Goal: Information Seeking & Learning: Check status

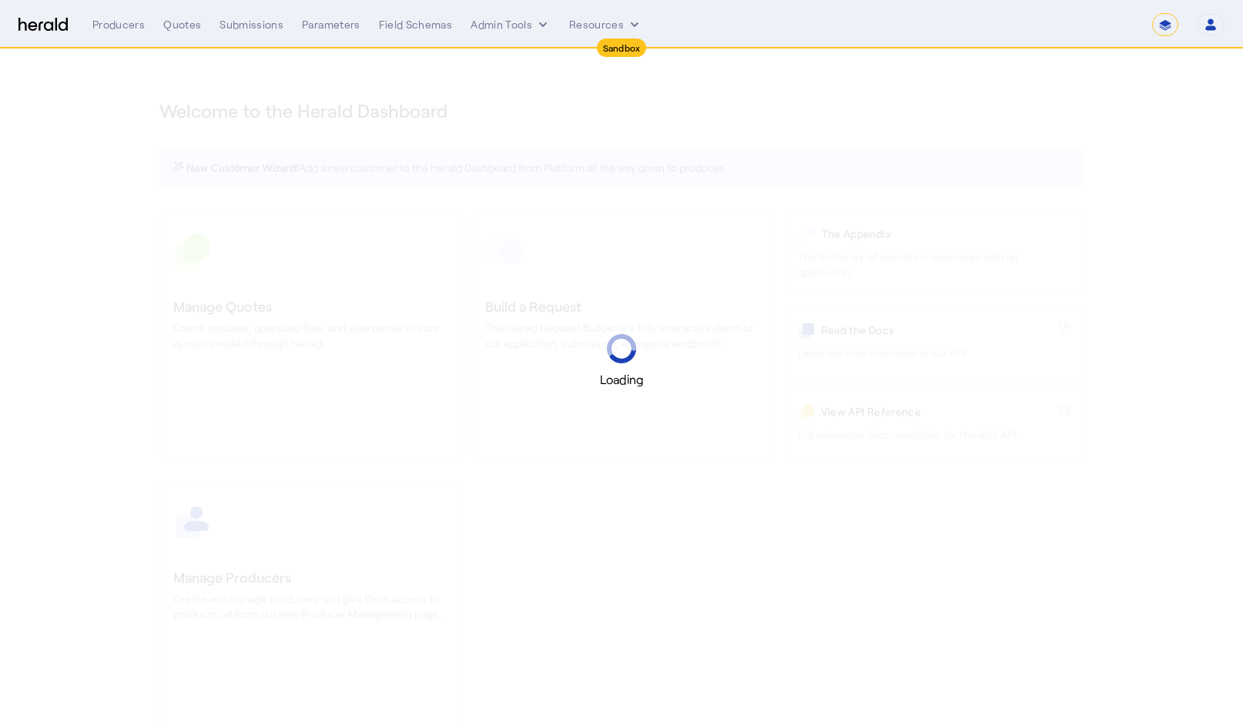
select select "*******"
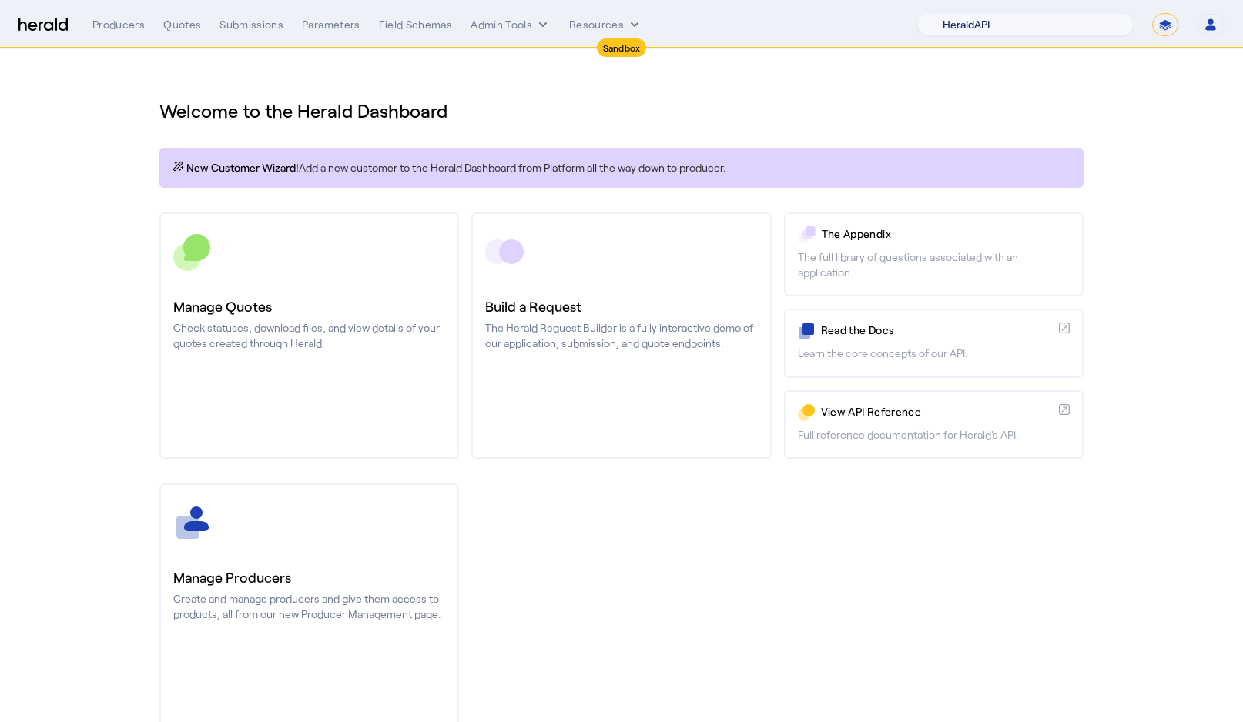
click at [1022, 24] on select "1Fort Acrisure Acturis Affinity Advisors Affinity Risk Agentero AmWins Anzen Ao…" at bounding box center [1025, 24] width 216 height 23
select select "pfm_15um_isu_massie"
click at [959, 13] on select "1Fort Acrisure Acturis Affinity Advisors Affinity Risk Agentero AmWins Anzen Ao…" at bounding box center [1025, 24] width 216 height 23
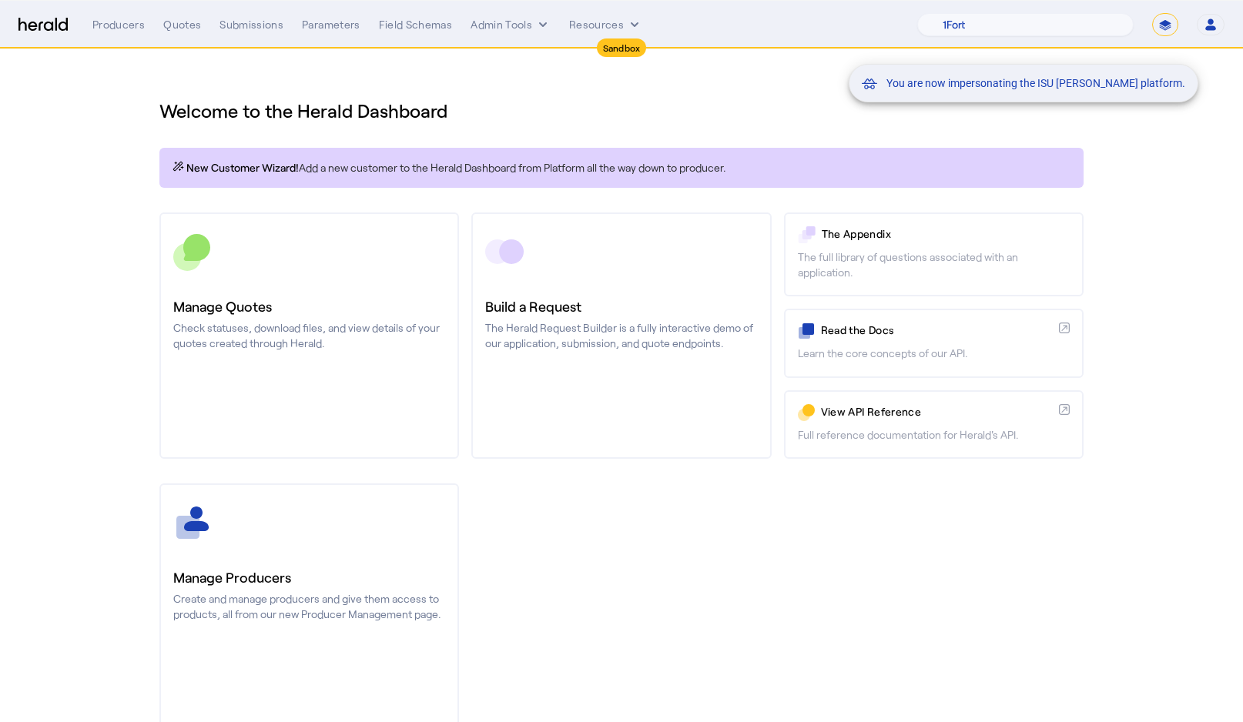
click at [236, 17] on div "You are now impersonating the ISU [PERSON_NAME] platform." at bounding box center [621, 361] width 1243 height 722
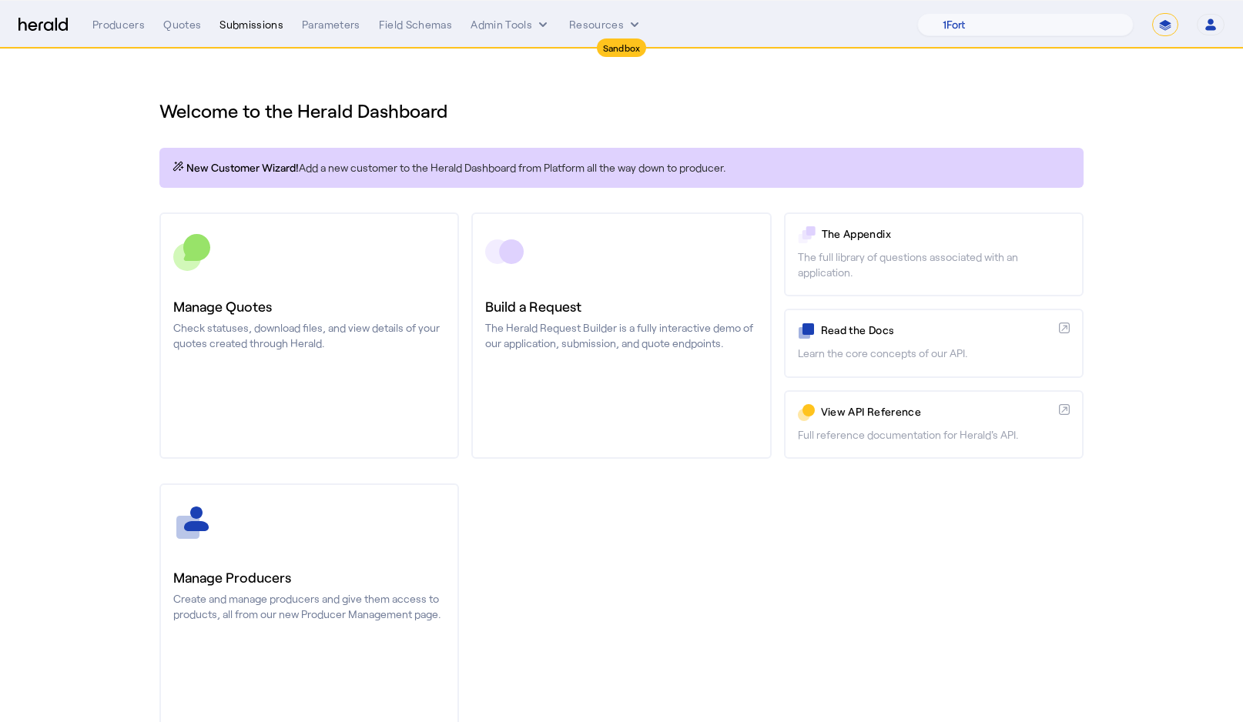
click at [238, 28] on div "Submissions" at bounding box center [251, 24] width 64 height 15
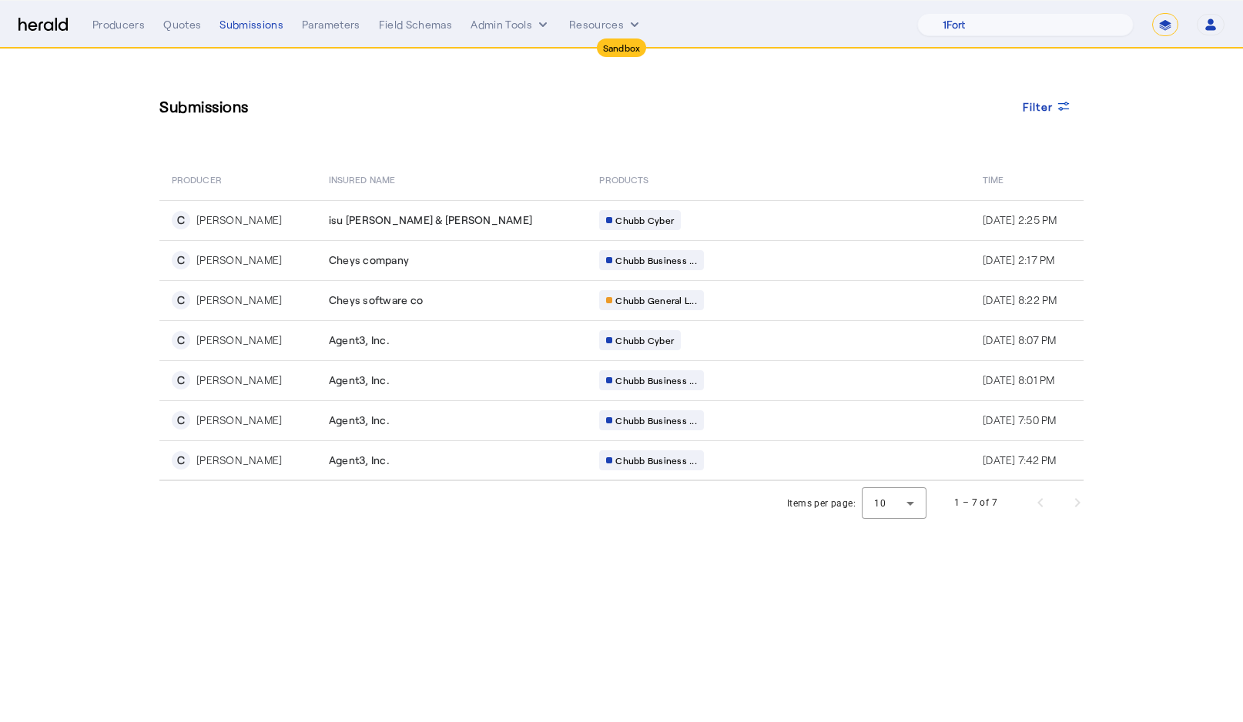
click at [158, 27] on div "Producers Quotes Submissions Parameters Field Schemas Admin Tools Resources" at bounding box center [504, 24] width 825 height 15
click at [170, 27] on div "Quotes" at bounding box center [182, 24] width 38 height 15
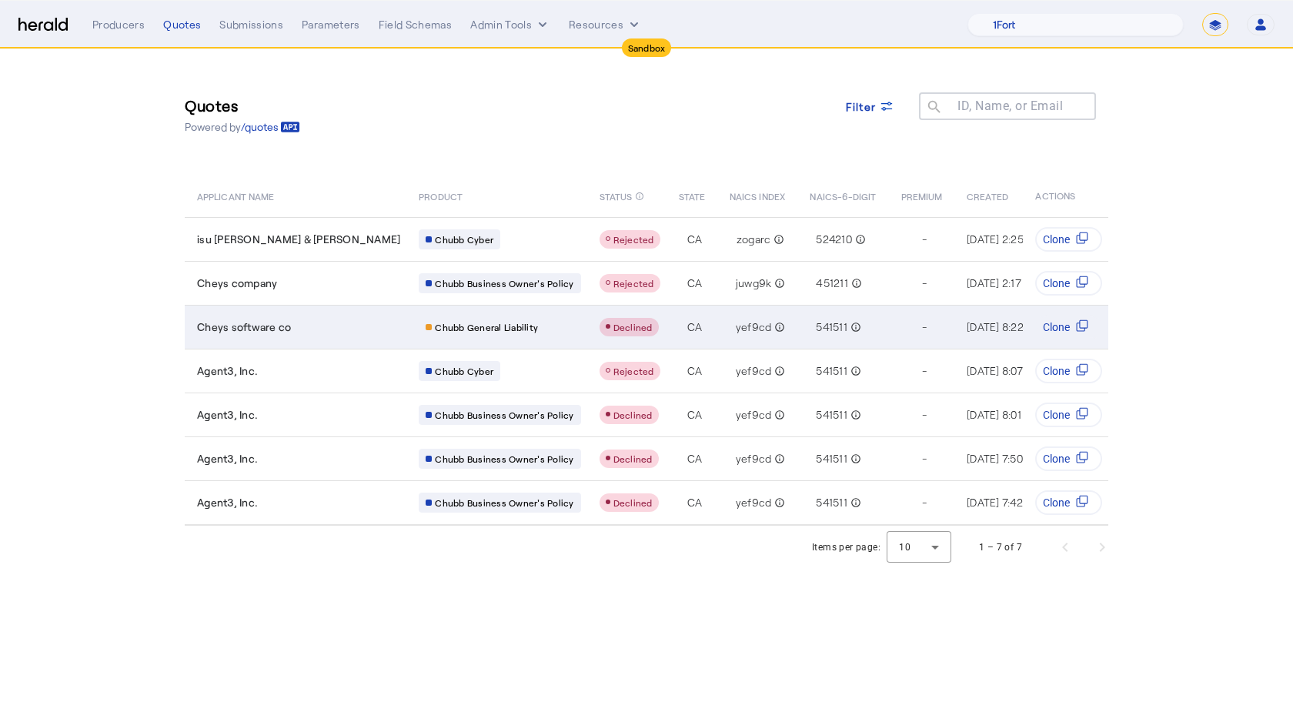
click at [587, 316] on td "Declined" at bounding box center [626, 327] width 79 height 44
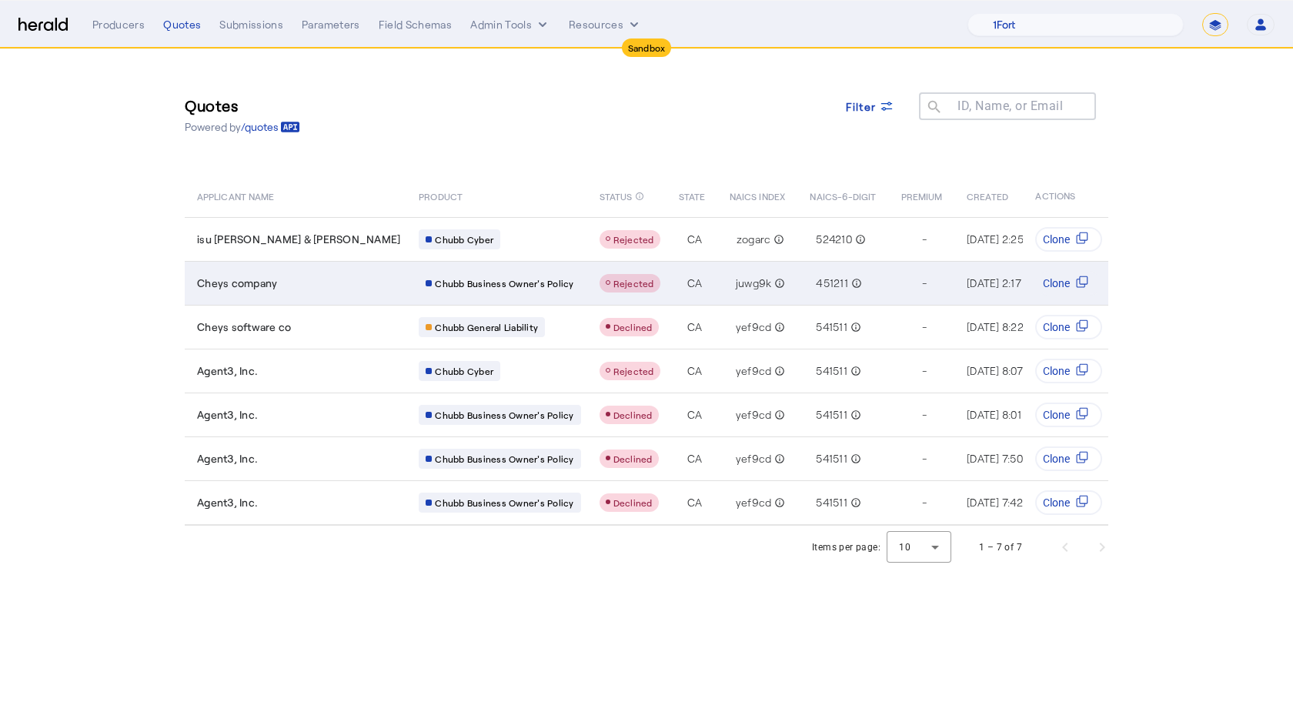
click at [667, 292] on td "CA" at bounding box center [692, 283] width 51 height 44
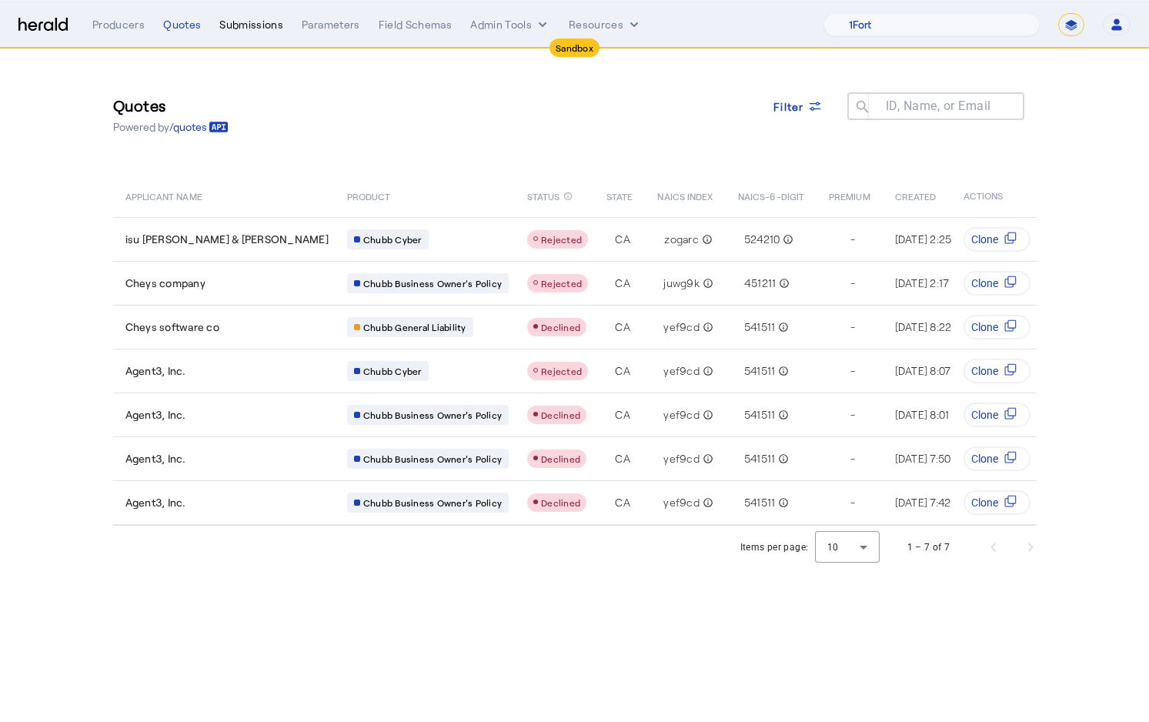
click at [240, 19] on div "Submissions" at bounding box center [251, 24] width 64 height 15
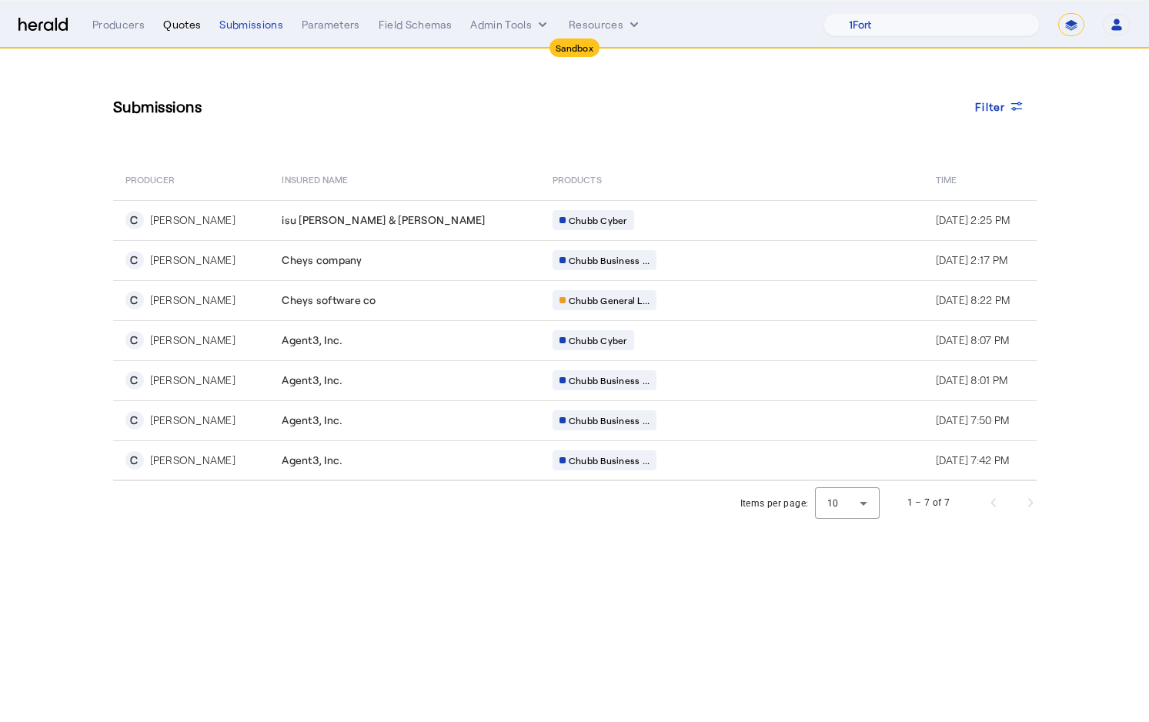
click at [183, 26] on div "Quotes" at bounding box center [182, 24] width 38 height 15
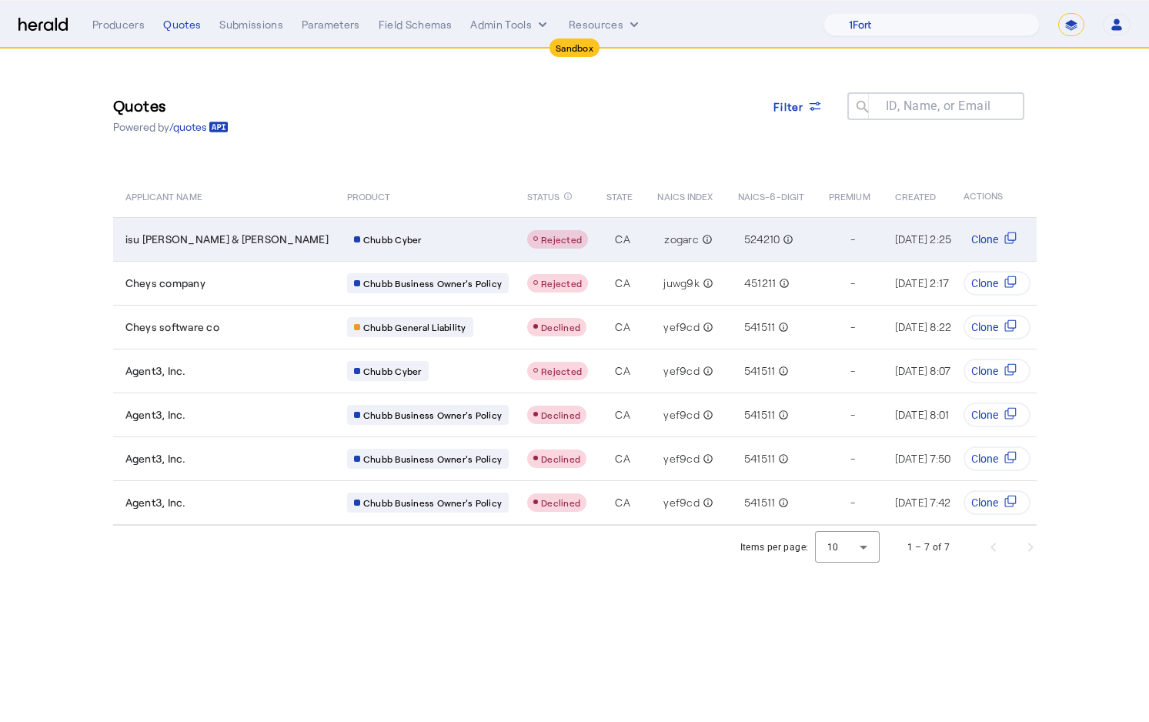
click at [367, 253] on td "Chubb Cyber" at bounding box center [425, 239] width 180 height 44
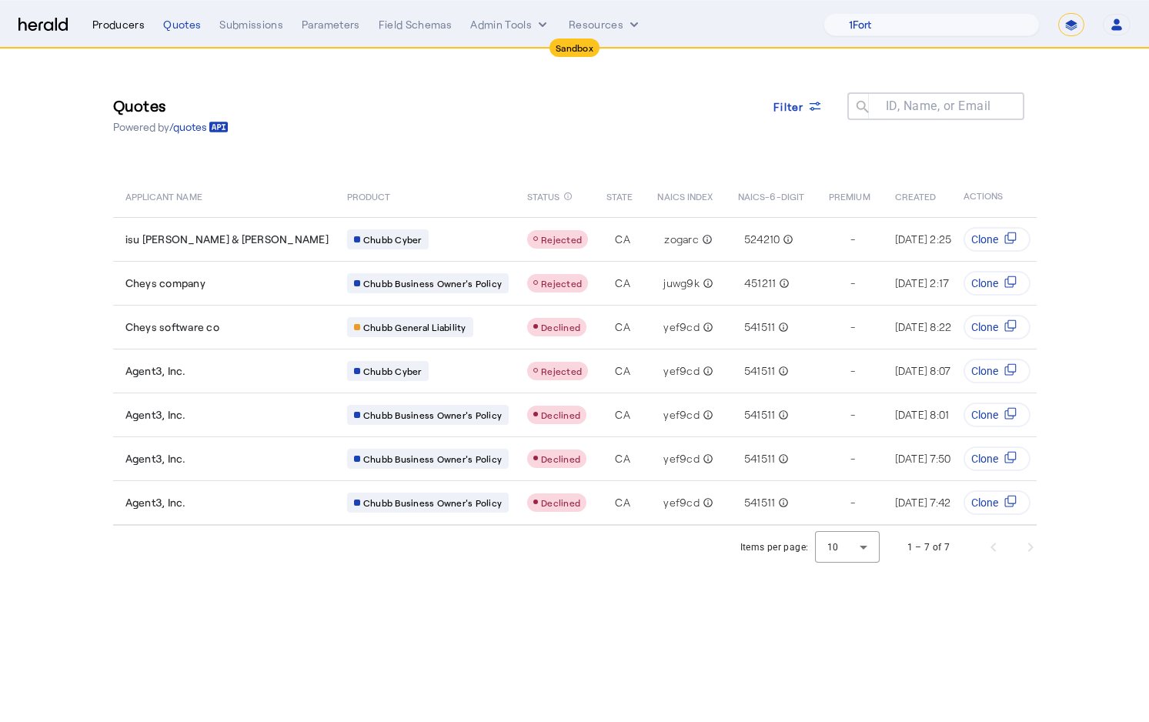
click at [113, 19] on div "Producers" at bounding box center [118, 24] width 52 height 15
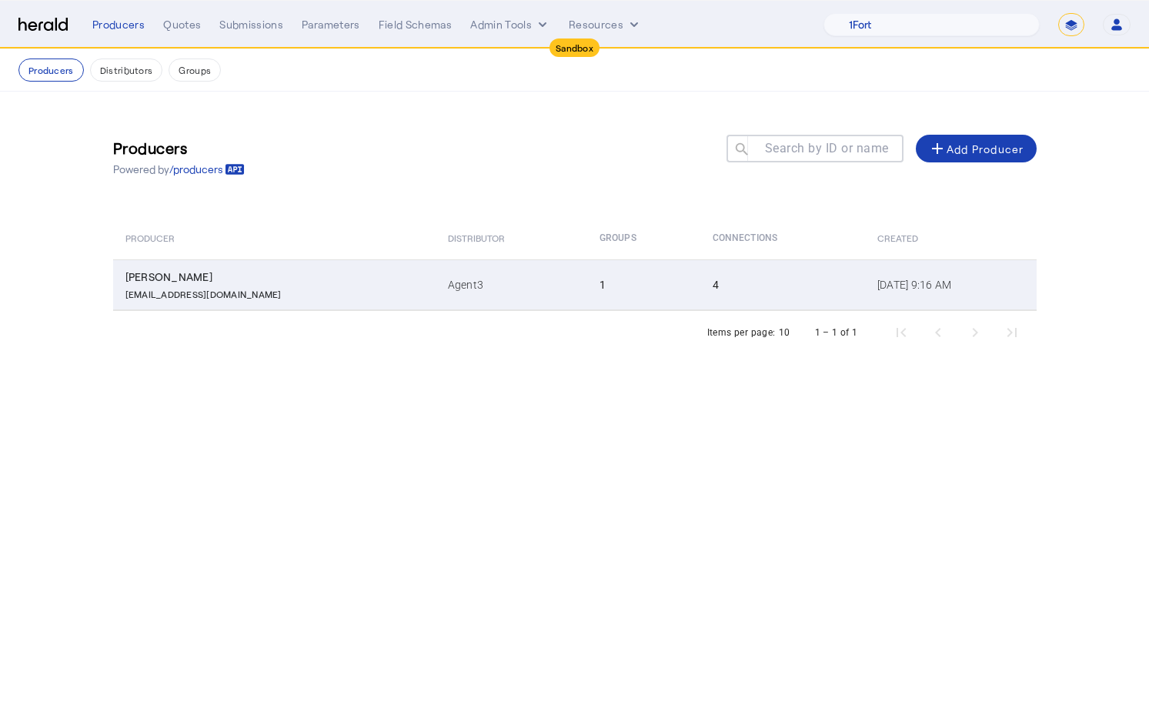
click at [465, 283] on td "Agent3" at bounding box center [512, 284] width 152 height 51
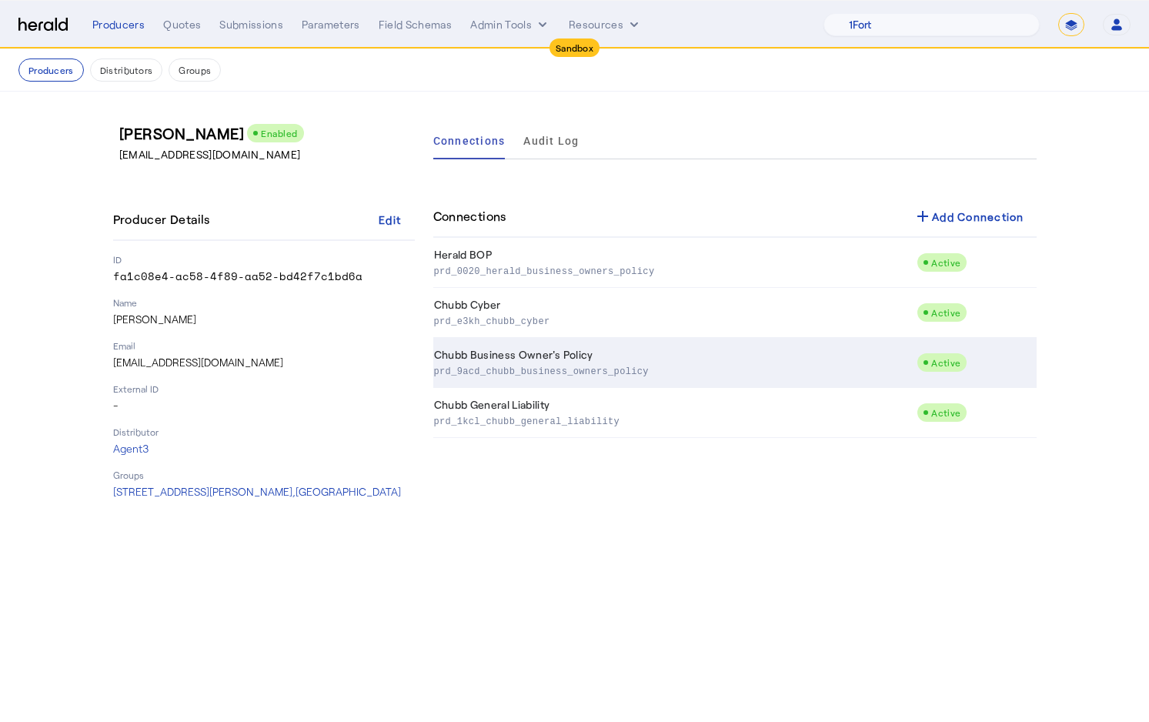
click at [554, 341] on td "Chubb Business Owner's Policy prd_9acd_chubb_business_owners_policy" at bounding box center [675, 363] width 484 height 50
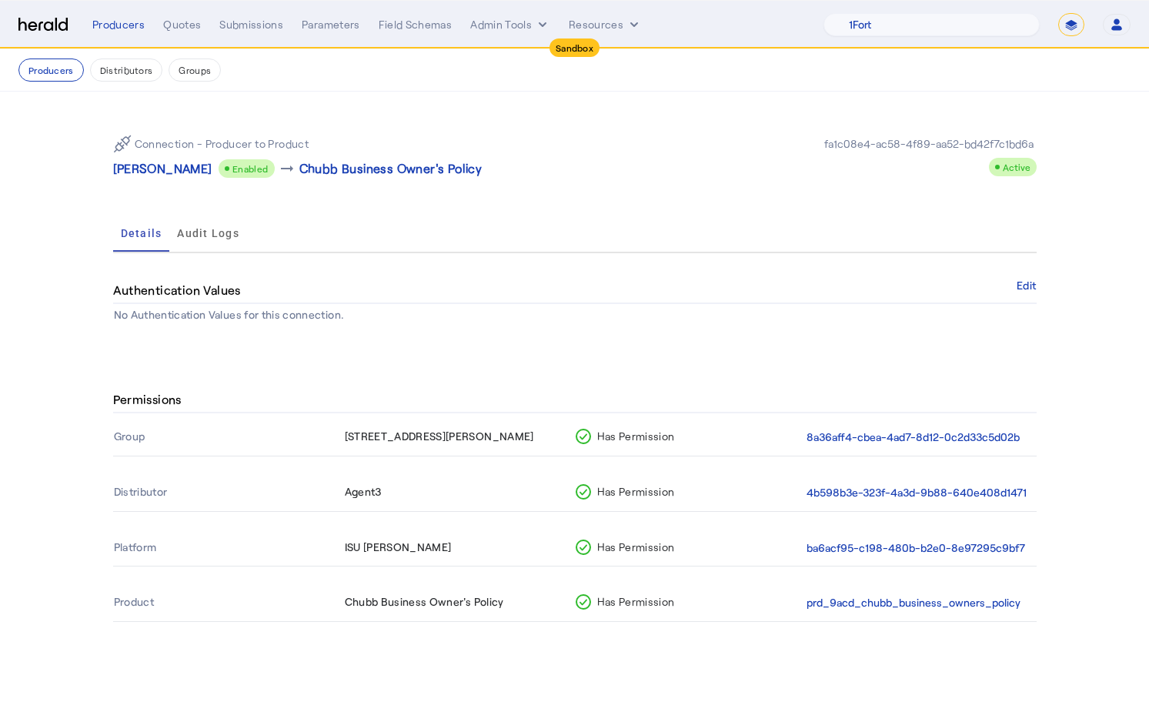
click at [120, 440] on th "Group" at bounding box center [228, 438] width 231 height 36
click at [972, 437] on button "8a36aff4-cbea-4ad7-8d12-0c2d33c5d02b" at bounding box center [913, 438] width 213 height 18
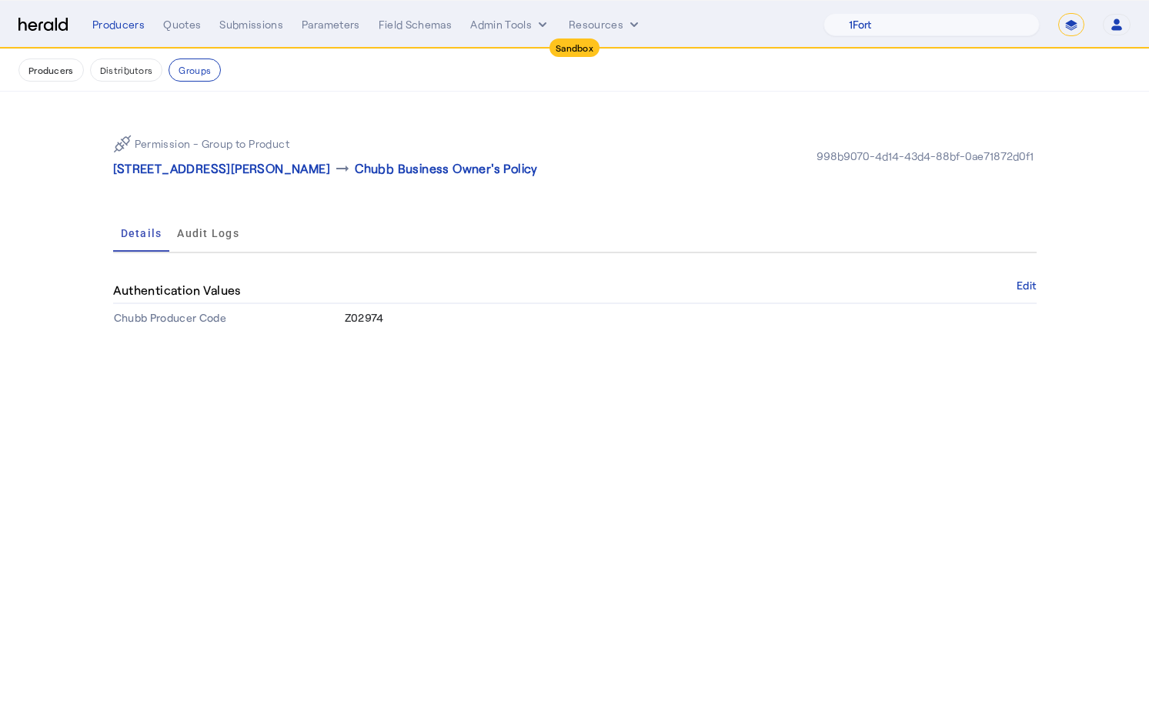
click at [363, 326] on td "Z02974" at bounding box center [690, 318] width 693 height 28
click at [361, 317] on span "Z02974" at bounding box center [364, 317] width 39 height 13
copy span "Z02974"
click at [304, 168] on p "315 Lennon Ln , Walnut Creek, CA 94598" at bounding box center [222, 168] width 218 height 18
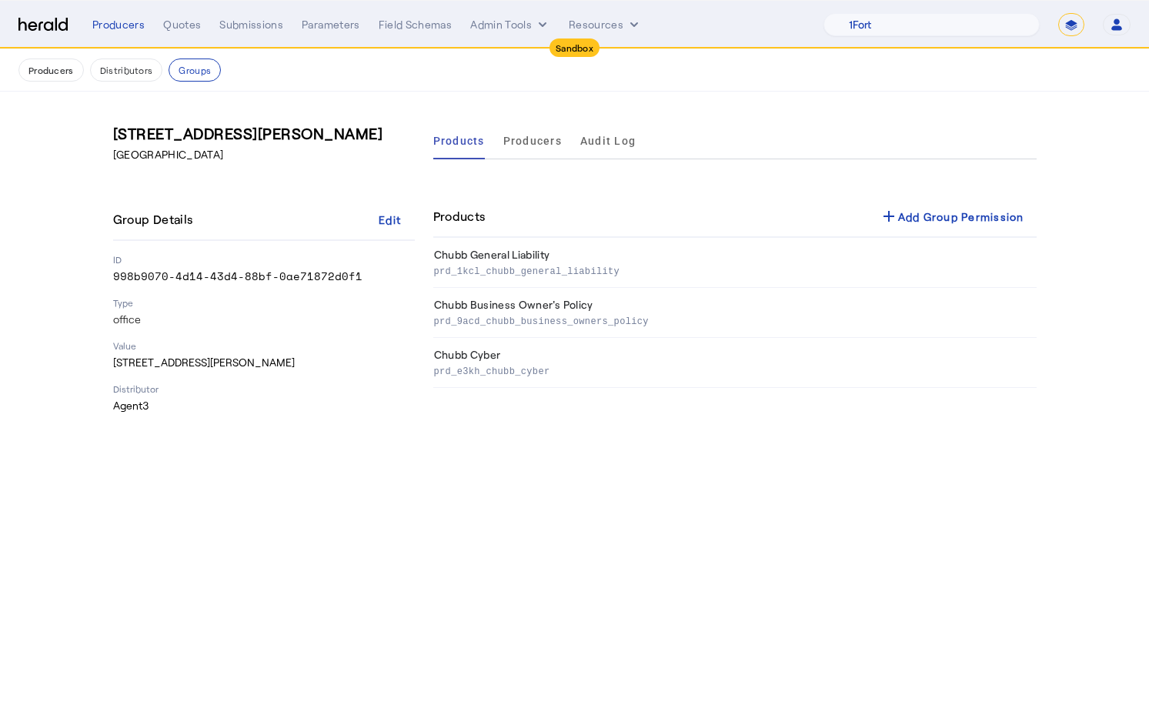
click at [500, 388] on div "Products Producers Audit Log Products add Add Group Permission Chubb General Li…" at bounding box center [735, 267] width 604 height 291
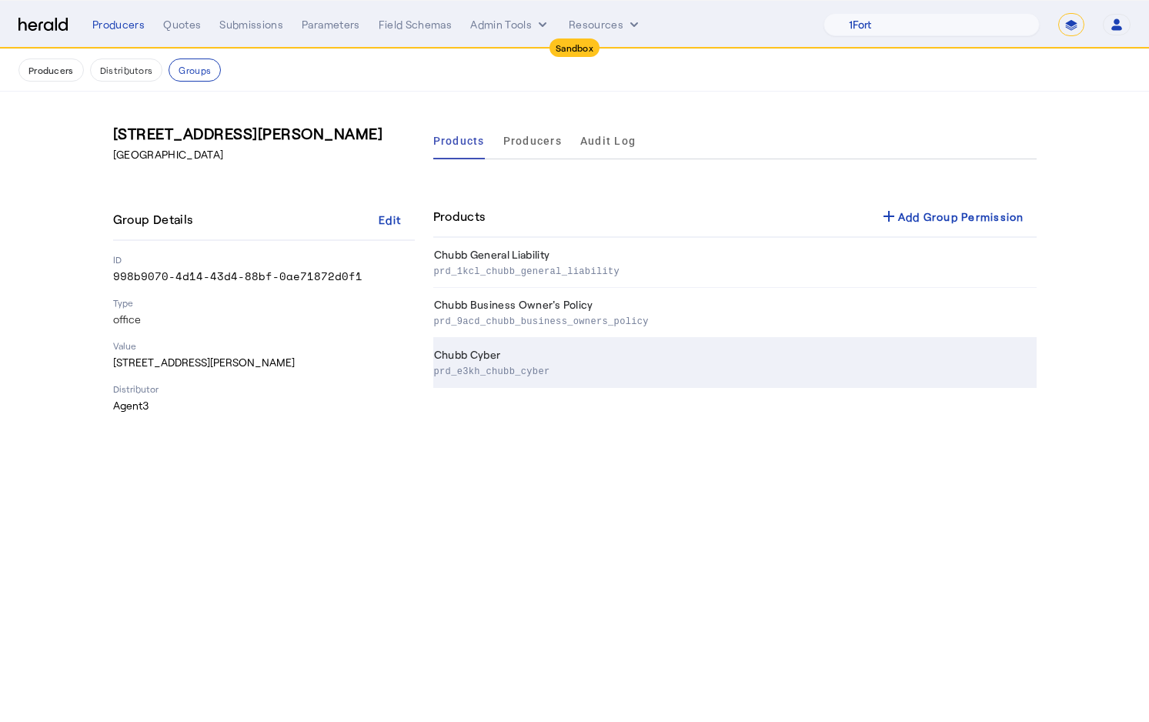
click at [493, 369] on p "prd_e3kh_chubb_cyber" at bounding box center [732, 370] width 597 height 15
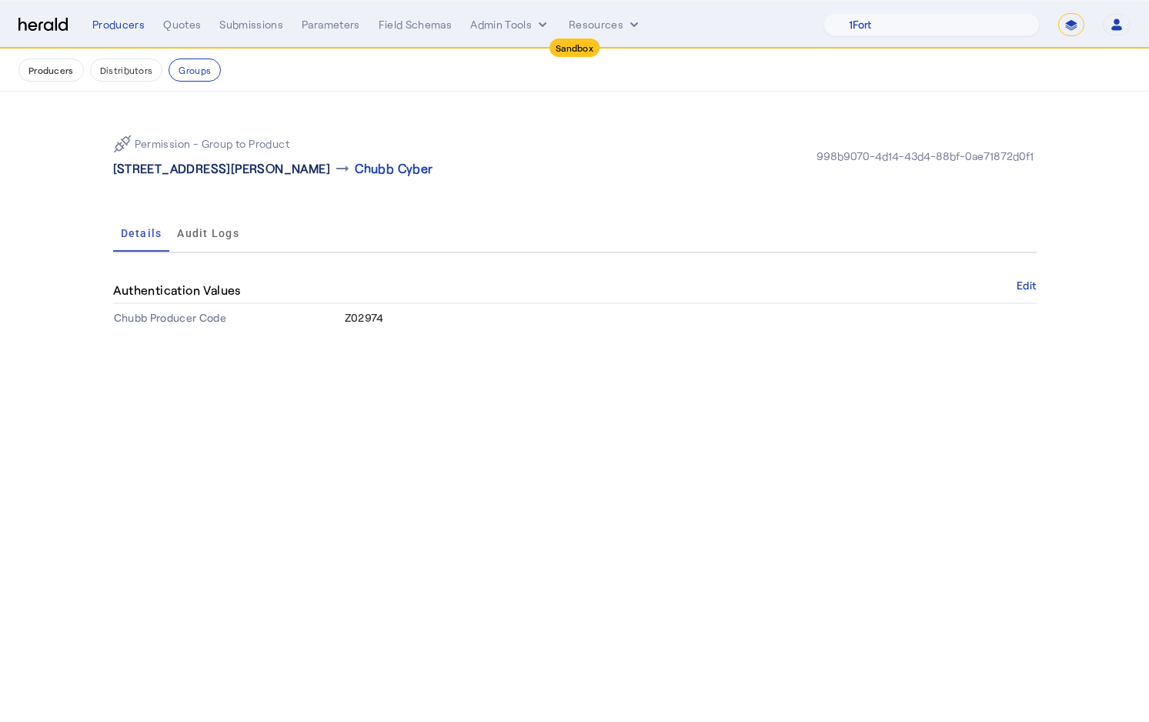
click at [215, 170] on p "315 Lennon Ln , Walnut Creek, CA 94598" at bounding box center [222, 168] width 218 height 18
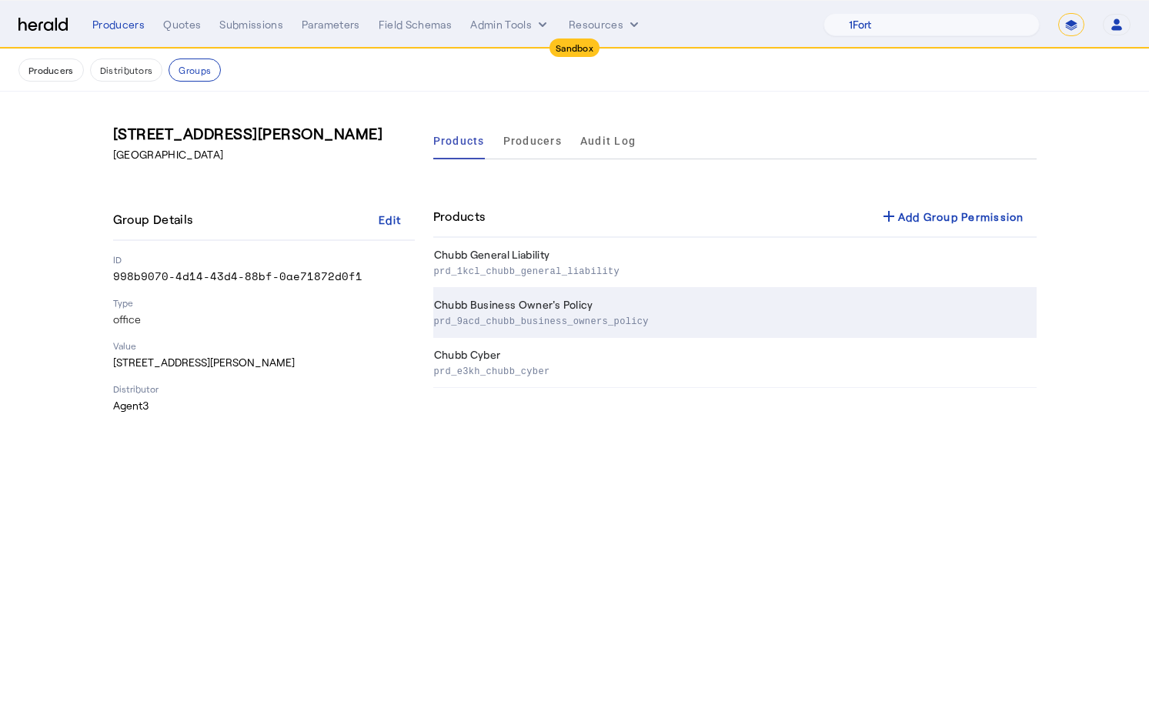
click at [510, 311] on td "Chubb Business Owner's Policy prd_9acd_chubb_business_owners_policy" at bounding box center [735, 313] width 604 height 50
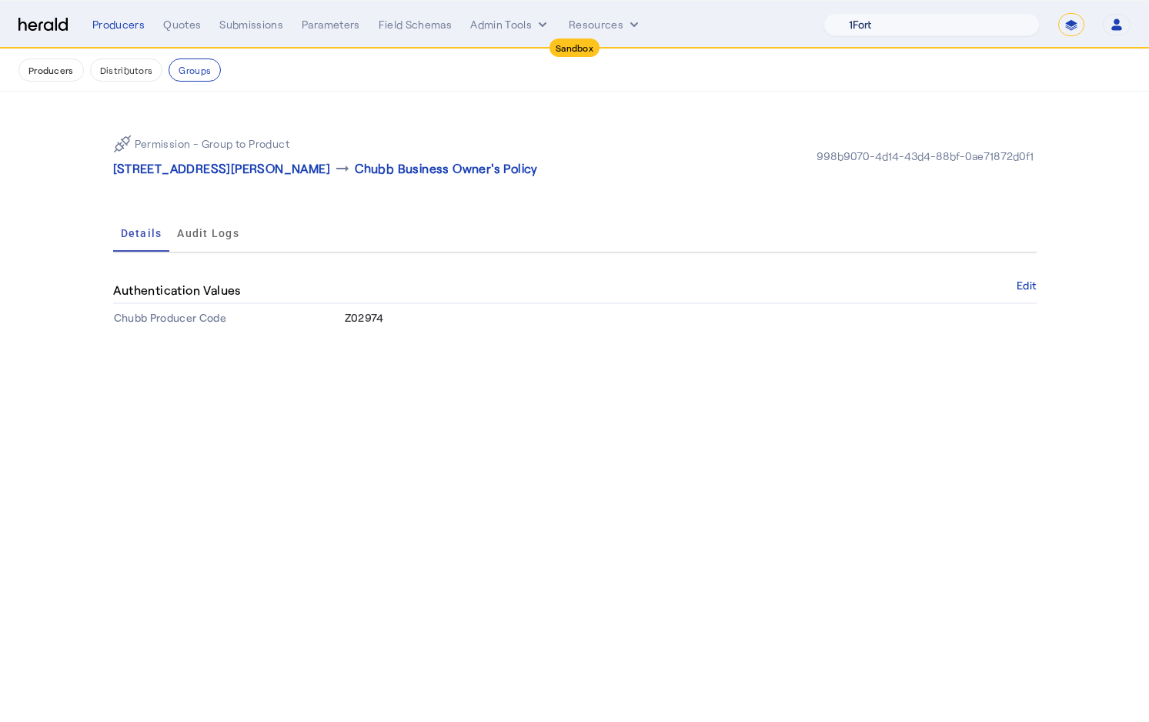
click at [925, 23] on select "1Fort Acrisure Acturis Affinity Advisors Affinity Risk Agentero AmWins Anzen Ao…" at bounding box center [932, 24] width 216 height 23
click at [58, 28] on img at bounding box center [42, 25] width 49 height 15
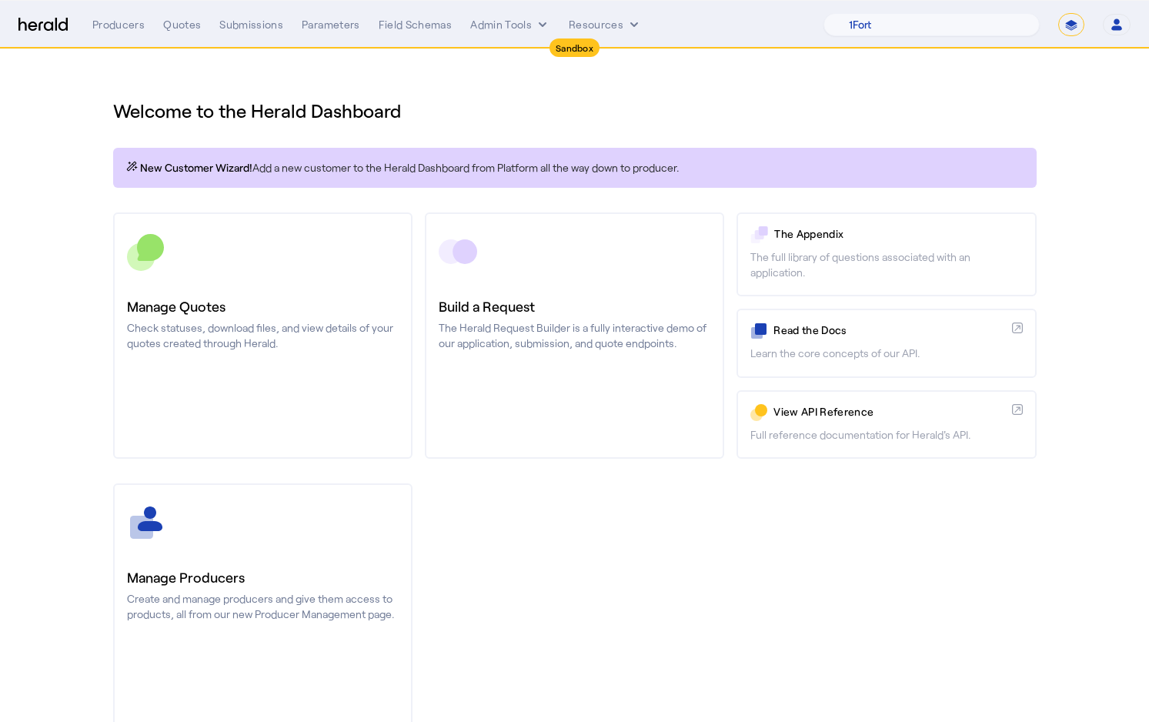
click at [959, 37] on nav "Sandbox Menu Producers Quotes Submissions Parameters Field Schemas Admin Tools …" at bounding box center [574, 25] width 1149 height 48
click at [955, 30] on select "1Fort Acrisure Acturis Affinity Advisors Affinity Risk Agentero AmWins Anzen Ao…" at bounding box center [932, 24] width 216 height 23
click at [1066, 18] on select "**********" at bounding box center [1072, 24] width 26 height 23
select select "**********"
click at [1059, 13] on select "**********" at bounding box center [1072, 24] width 26 height 23
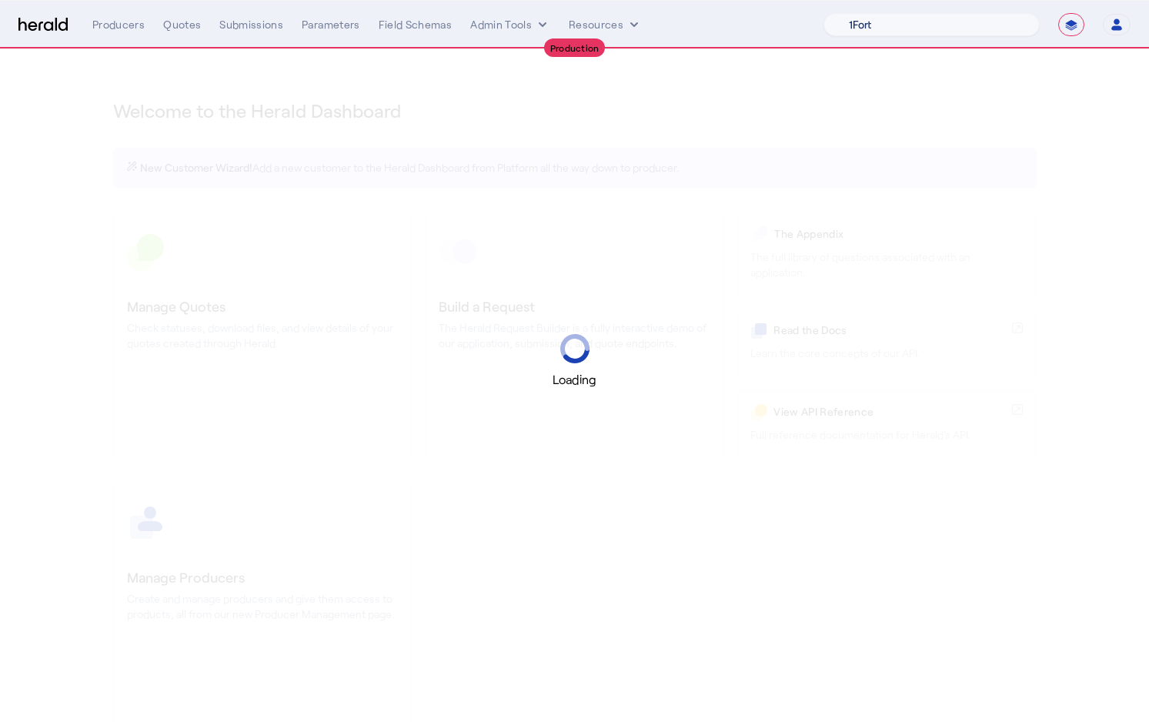
click at [985, 22] on select "1Fort Acrisure Acturis Affinity Advisors Affinity Risk Agentero AmWins Anzen Ao…" at bounding box center [932, 24] width 216 height 23
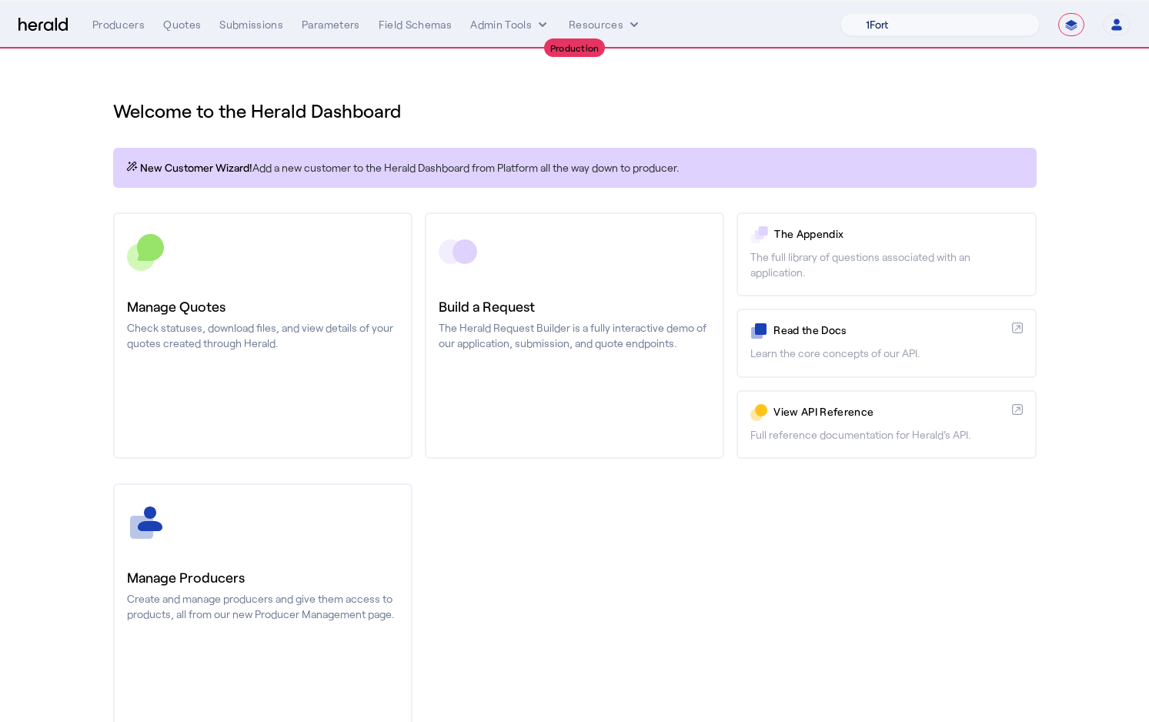
select select "pfm_lx2v_founder_shield"
click at [841, 13] on select "1Fort Affinity Risk Arlington Roe Billy BindHQ Bunker CRC Campus Coverage Citad…" at bounding box center [940, 24] width 199 height 23
click at [194, 26] on div "Quotes" at bounding box center [182, 24] width 38 height 15
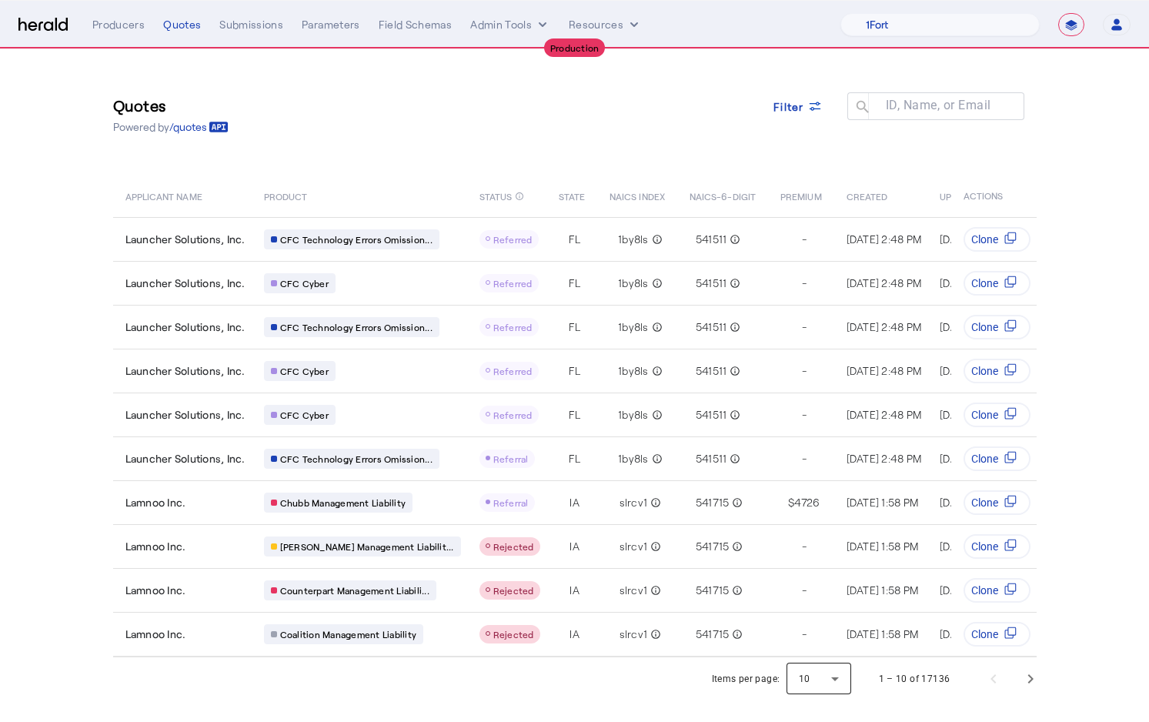
click at [830, 679] on div at bounding box center [819, 679] width 65 height 37
click at [822, 647] on mat-option "50" at bounding box center [820, 638] width 65 height 37
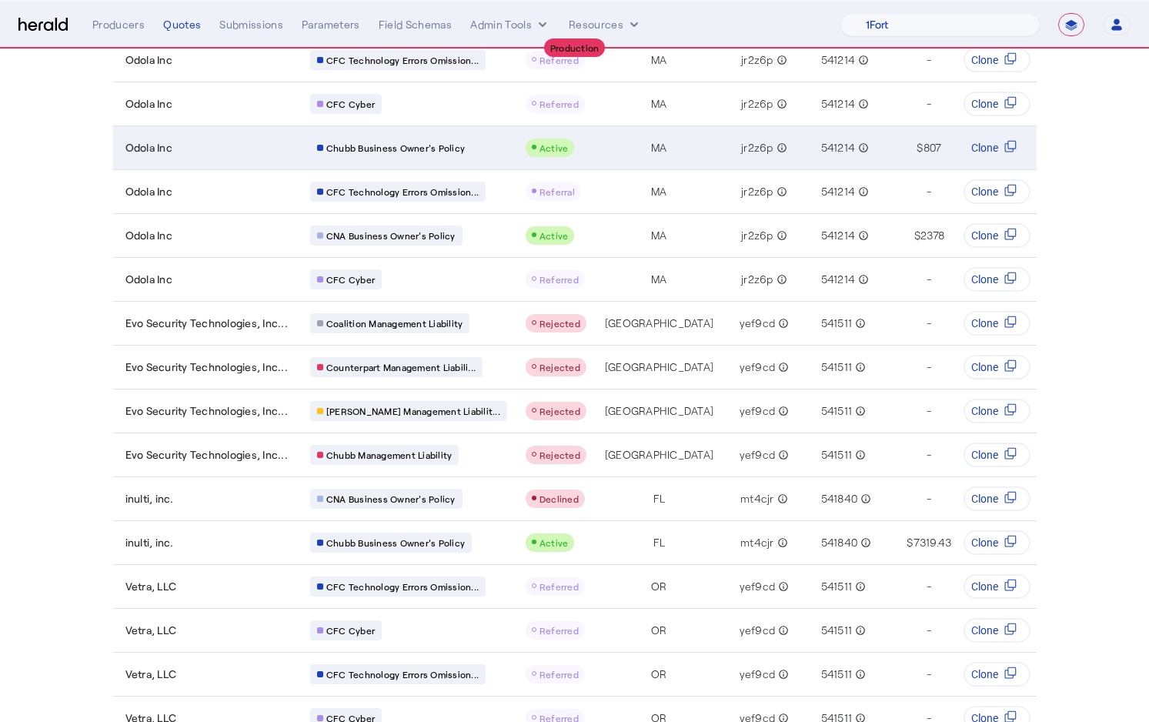
scroll to position [1305, 0]
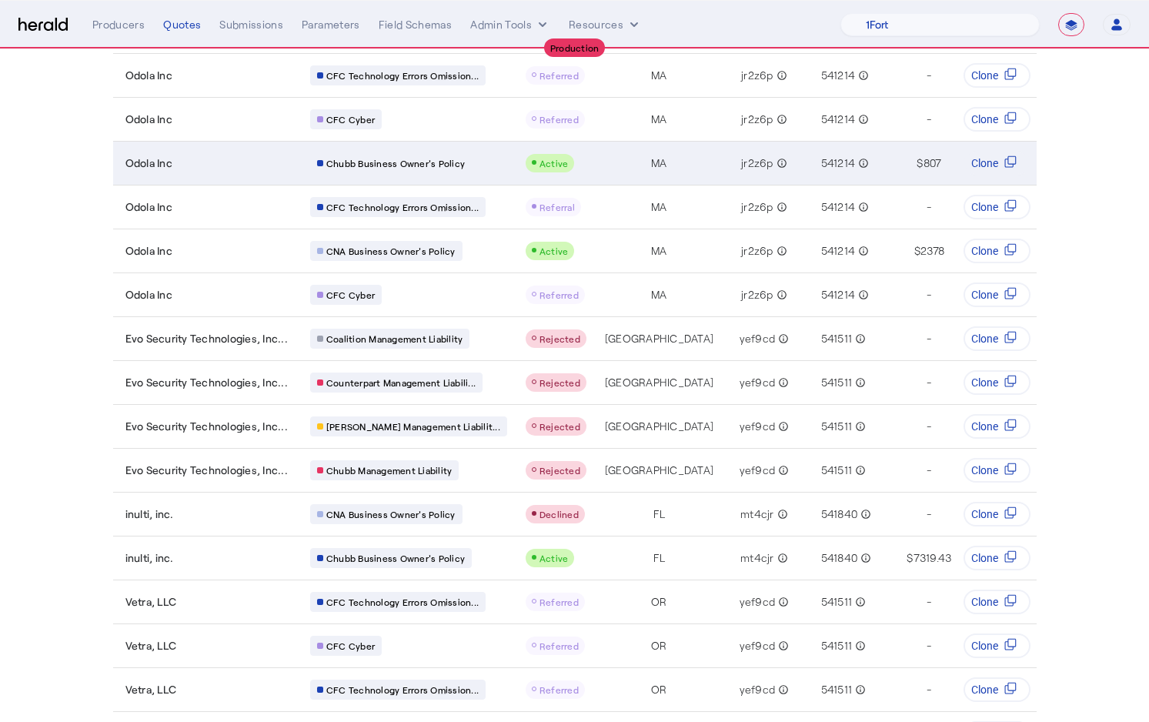
click at [483, 165] on td "Chubb Business Owner's Policy" at bounding box center [406, 163] width 216 height 44
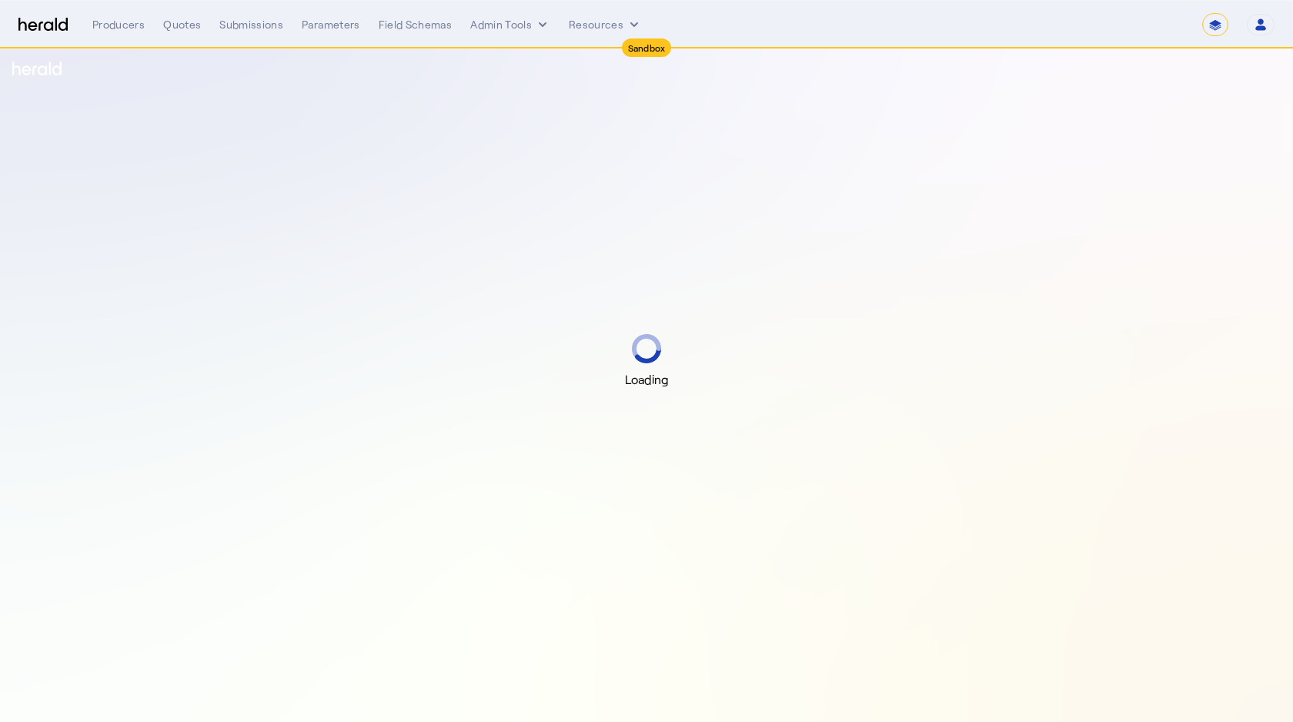
select select "*******"
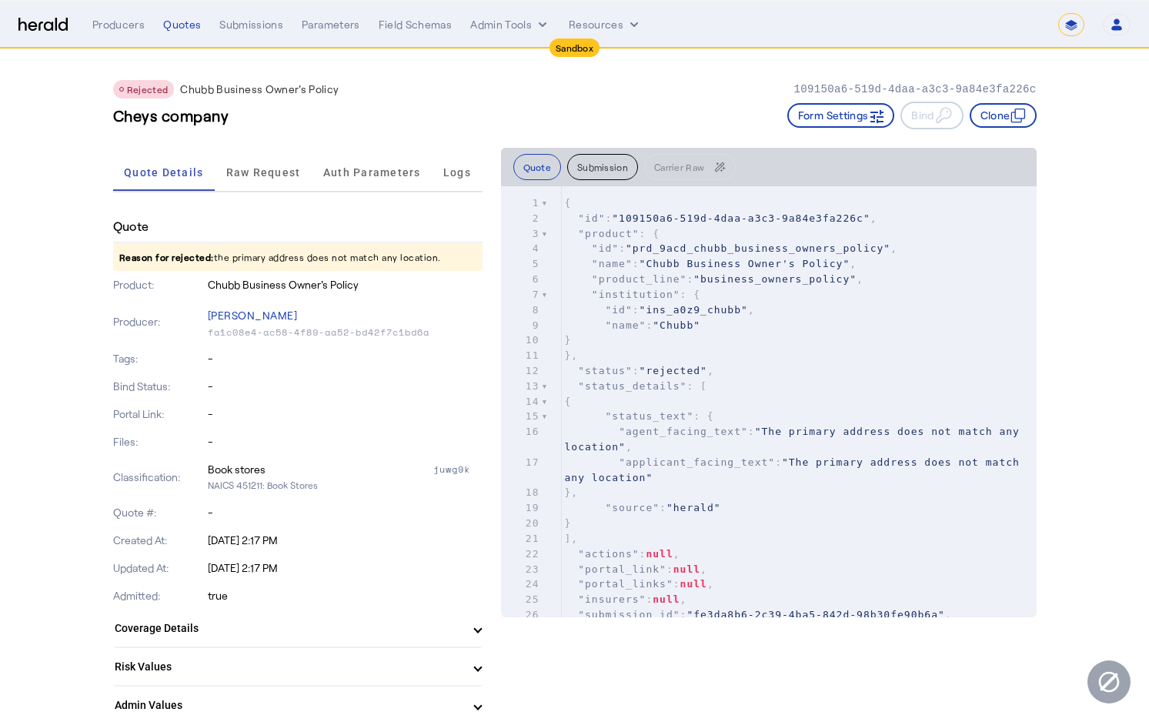
drag, startPoint x: 437, startPoint y: 254, endPoint x: 246, endPoint y: 257, distance: 190.2
click at [246, 257] on p "Reason for rejected: the primary address does not match any location." at bounding box center [298, 257] width 370 height 28
drag, startPoint x: 218, startPoint y: 258, endPoint x: 459, endPoint y: 263, distance: 241.0
click at [459, 263] on p "Reason for rejected: the primary address does not match any location." at bounding box center [298, 257] width 370 height 28
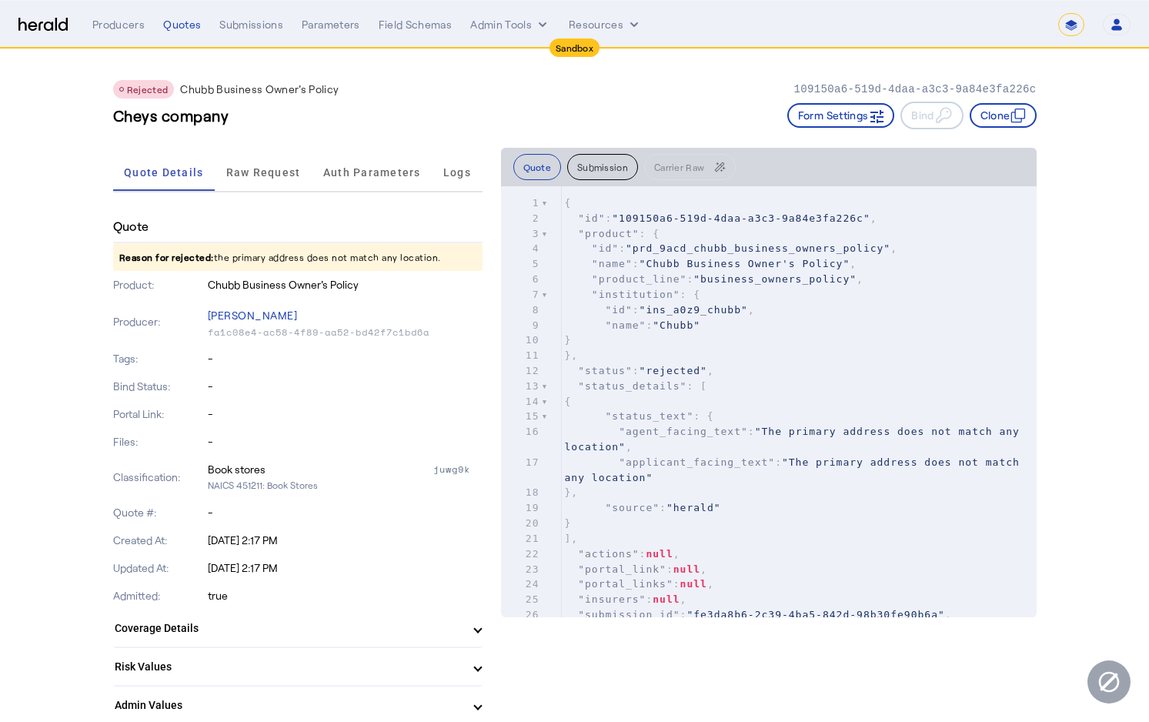
click at [459, 263] on p "Reason for rejected: the primary address does not match any location." at bounding box center [298, 257] width 370 height 28
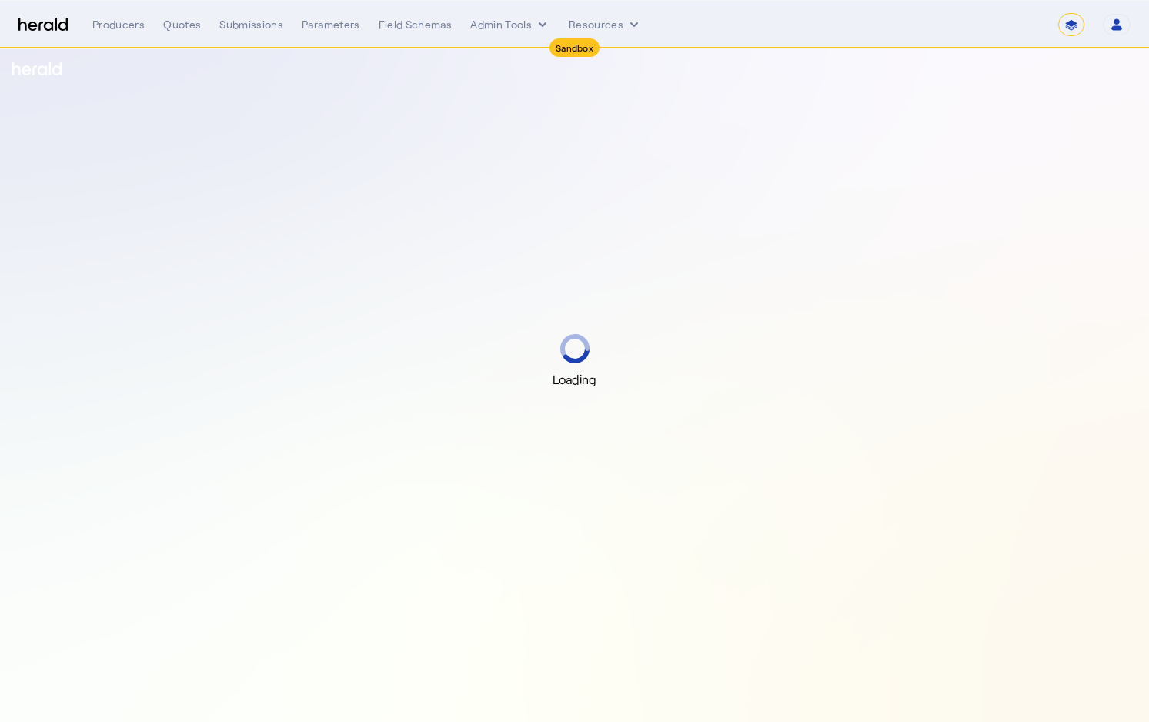
select select "*******"
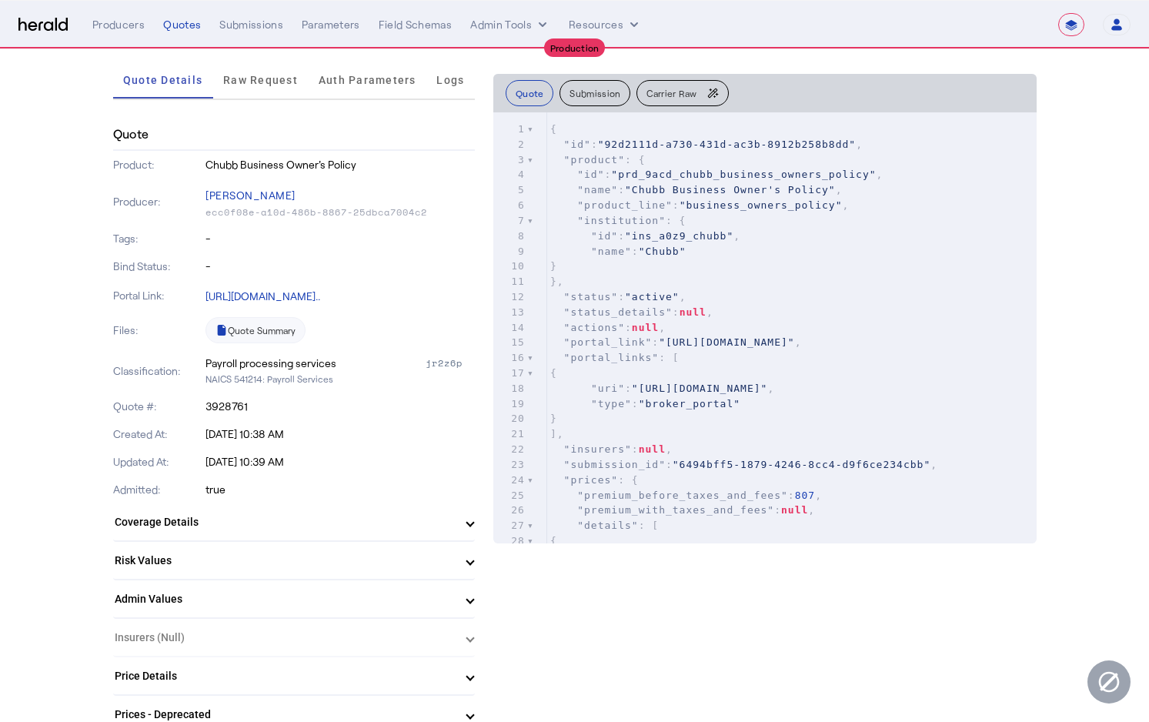
scroll to position [95, 0]
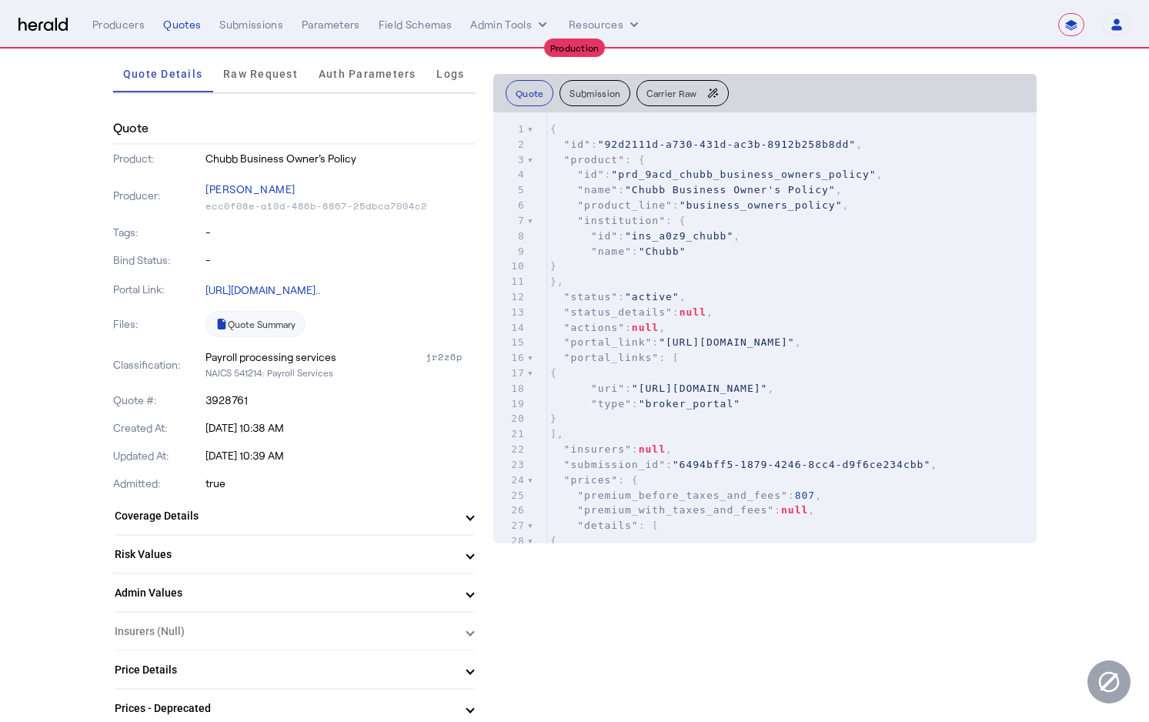
drag, startPoint x: 330, startPoint y: 378, endPoint x: 198, endPoint y: 362, distance: 132.6
click at [198, 362] on div "Classification: Payroll processing services jr2z6p NAICS 541214: Payroll Servic…" at bounding box center [294, 364] width 362 height 43
click at [342, 375] on p "NAICS 541214: Payroll Services" at bounding box center [340, 372] width 269 height 15
drag, startPoint x: 342, startPoint y: 375, endPoint x: 206, endPoint y: 349, distance: 138.8
click at [206, 349] on div "Classification: Payroll processing services jr2z6p NAICS 541214: Payroll Servic…" at bounding box center [294, 364] width 362 height 43
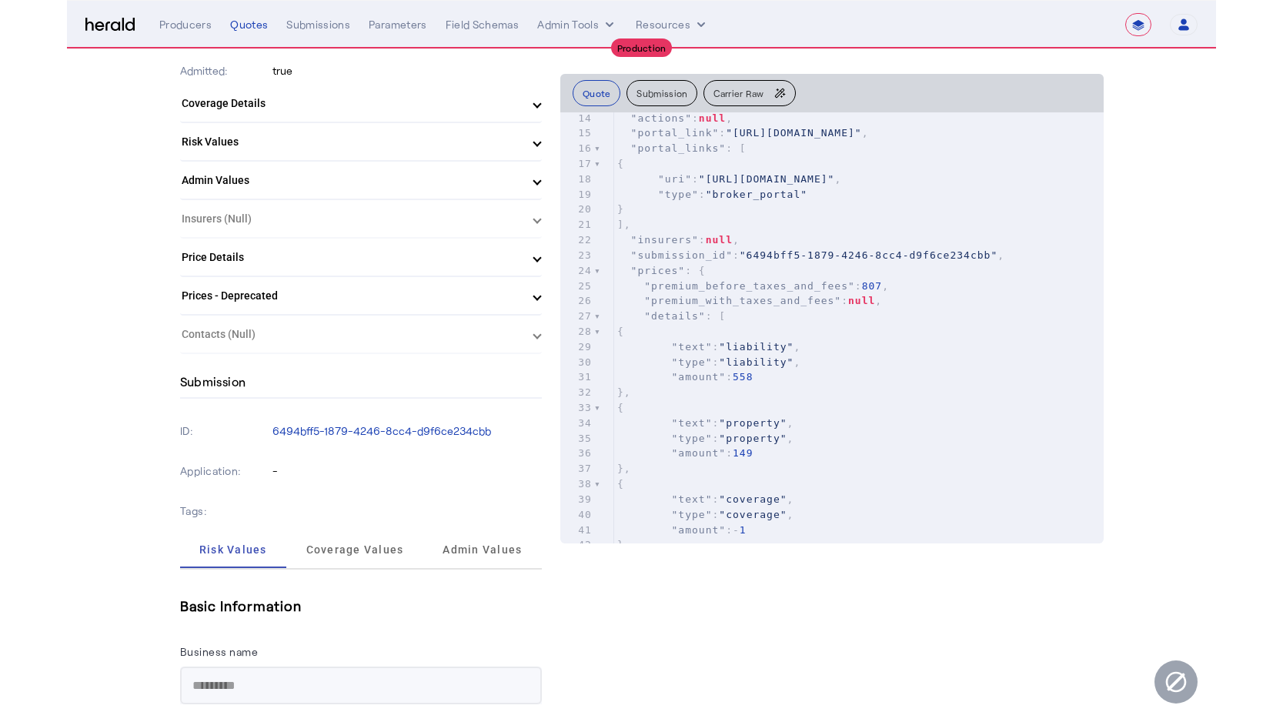
scroll to position [0, 0]
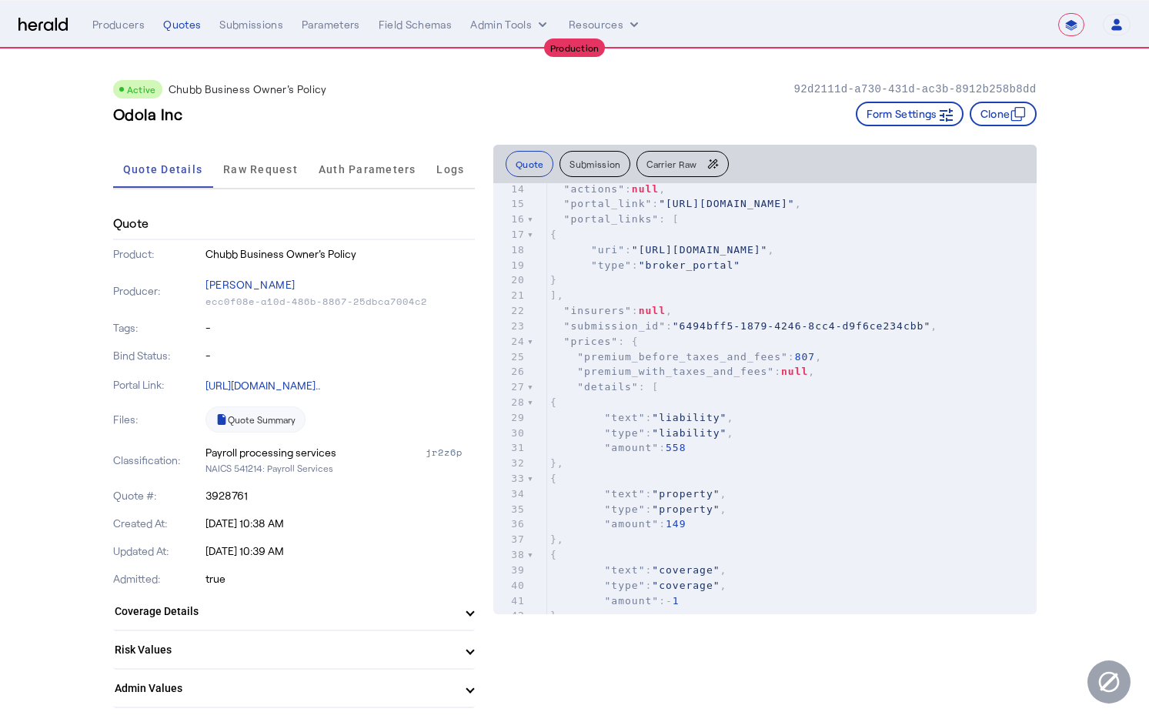
click at [125, 36] on nav "**********" at bounding box center [574, 25] width 1149 height 48
click at [116, 25] on div "Producers" at bounding box center [118, 24] width 52 height 15
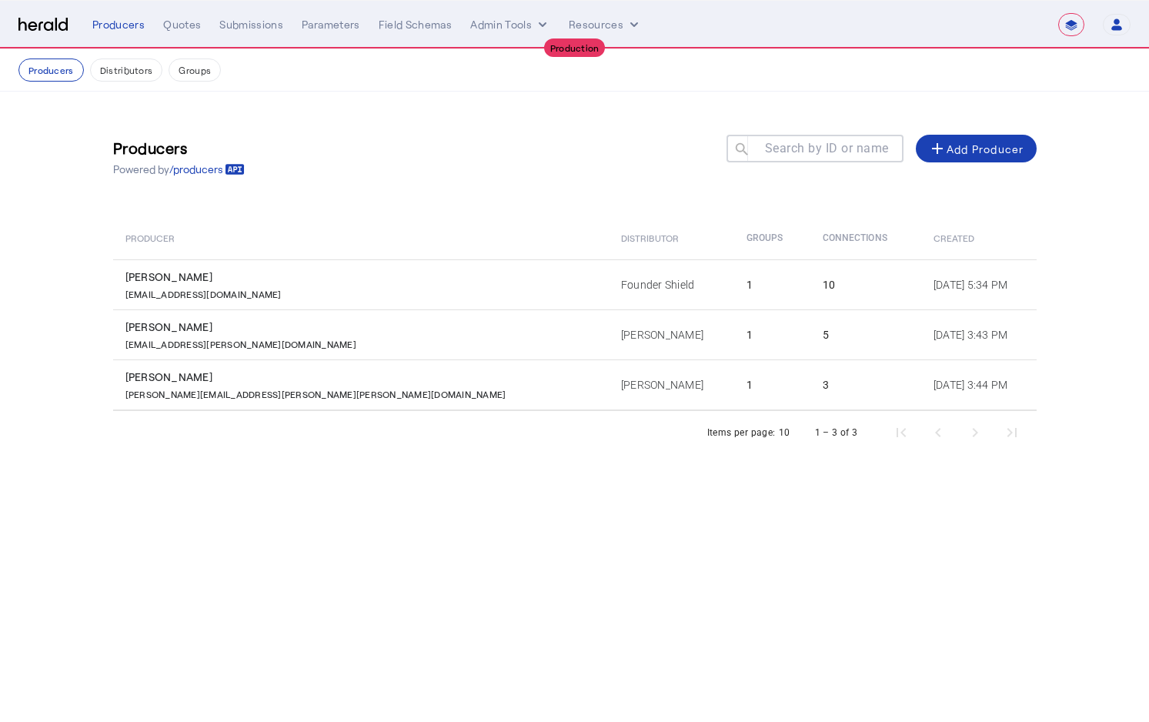
click at [1081, 30] on select "**********" at bounding box center [1072, 24] width 26 height 23
click at [1059, 13] on select "**********" at bounding box center [1072, 24] width 26 height 23
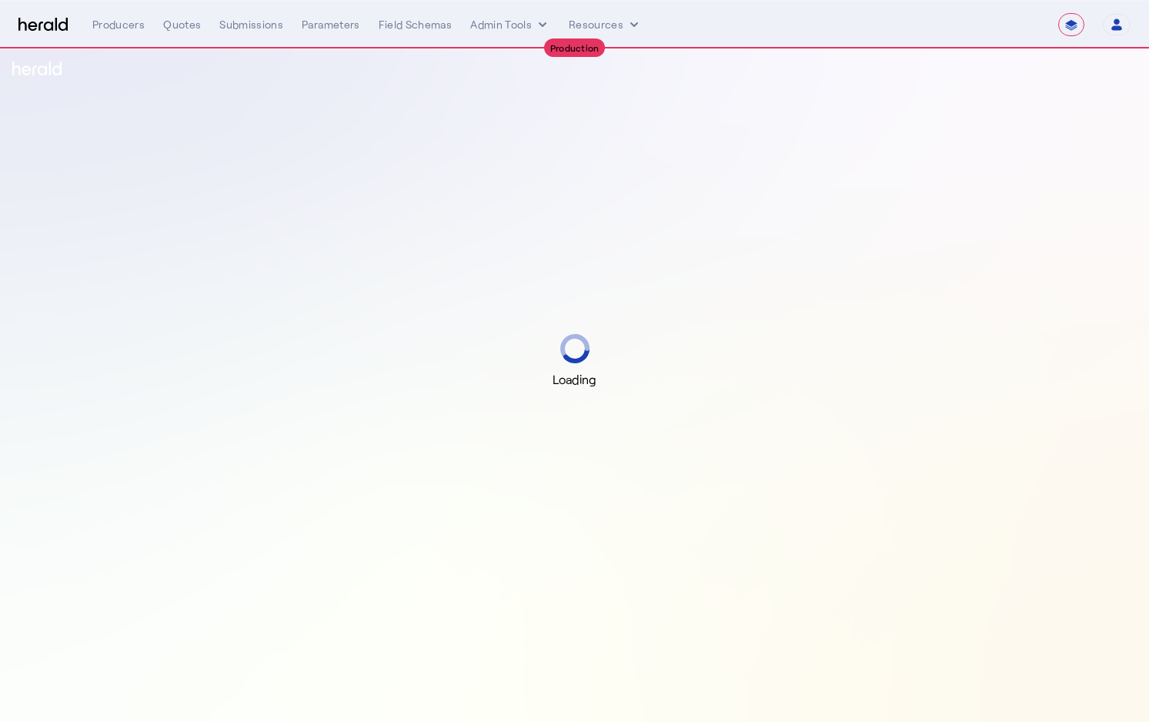
click at [1069, 22] on select "**********" at bounding box center [1072, 24] width 26 height 23
select select "*******"
click at [1059, 13] on select "**********" at bounding box center [1072, 24] width 26 height 23
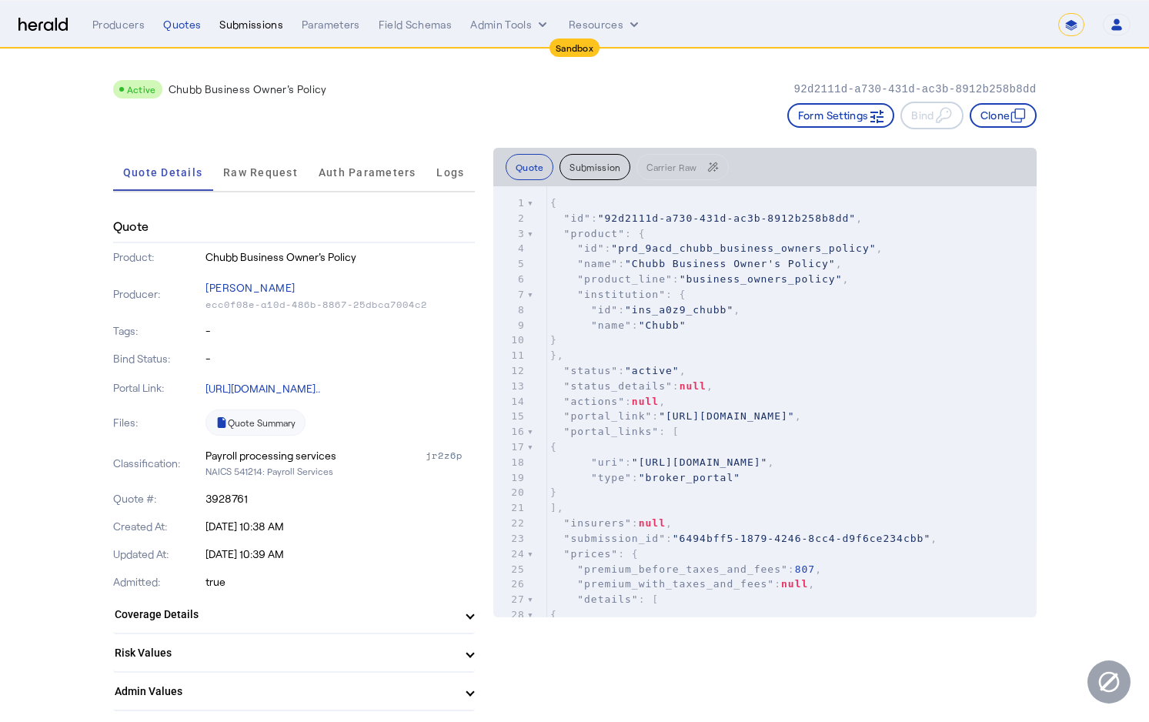
click at [241, 26] on div "Submissions" at bounding box center [251, 24] width 64 height 15
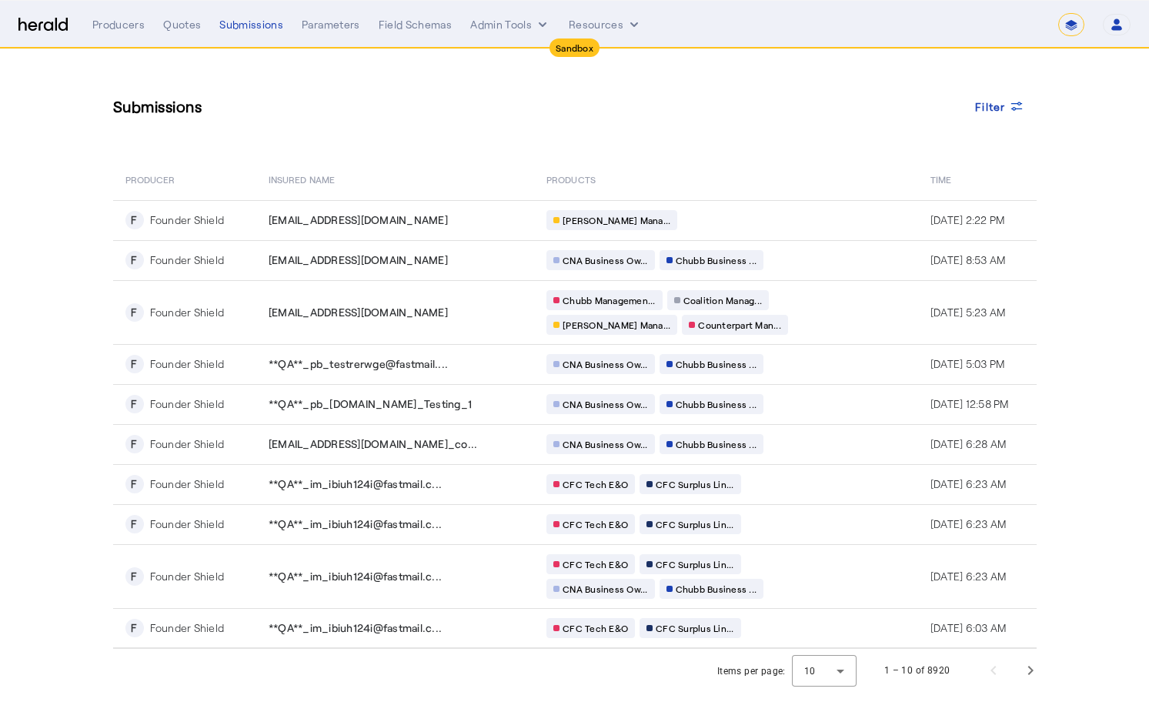
click at [1068, 22] on select "**********" at bounding box center [1072, 24] width 26 height 23
click at [139, 23] on div "Producers" at bounding box center [118, 24] width 52 height 15
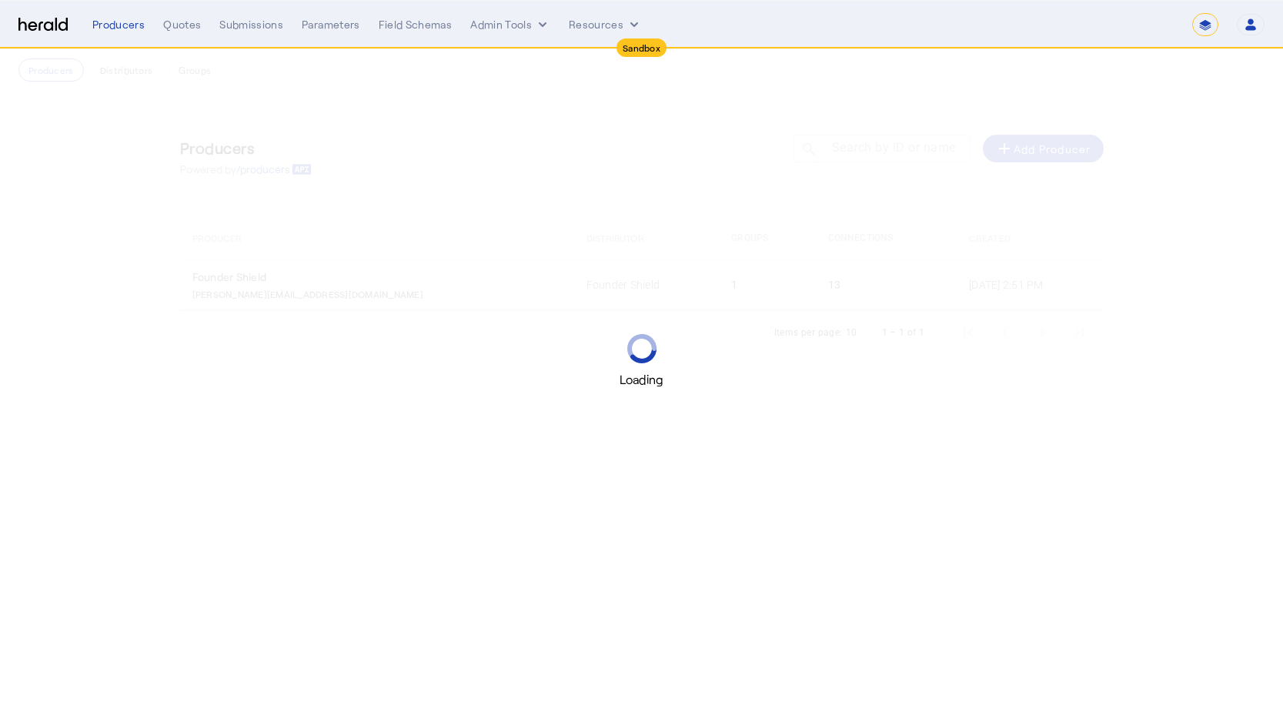
select select "*******"
click at [1085, 18] on select "1Fort Acrisure Acturis Affinity Advisors Affinity Risk Agentero AmWins Anzen Ao…" at bounding box center [1066, 24] width 216 height 23
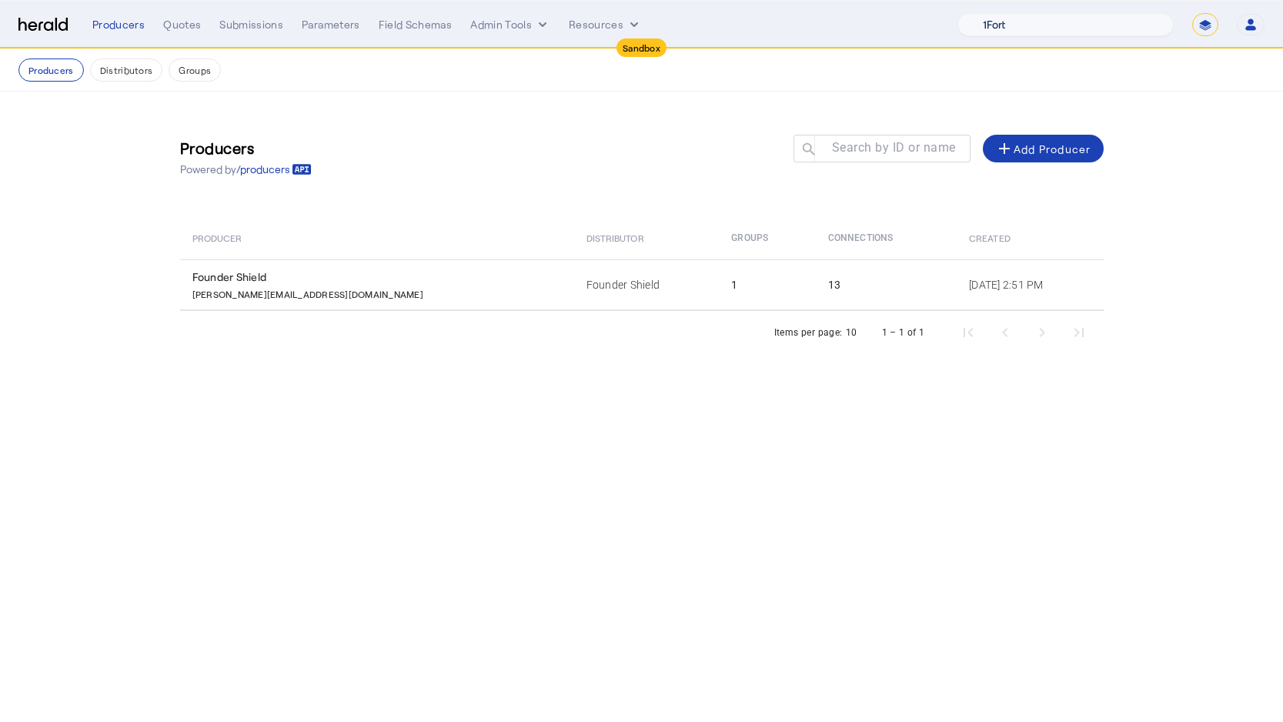
select select "pfm_15um_isu_massie"
click at [1000, 13] on select "1Fort Acrisure Acturis Affinity Advisors Affinity Risk Agentero AmWins Anzen Ao…" at bounding box center [1066, 24] width 216 height 23
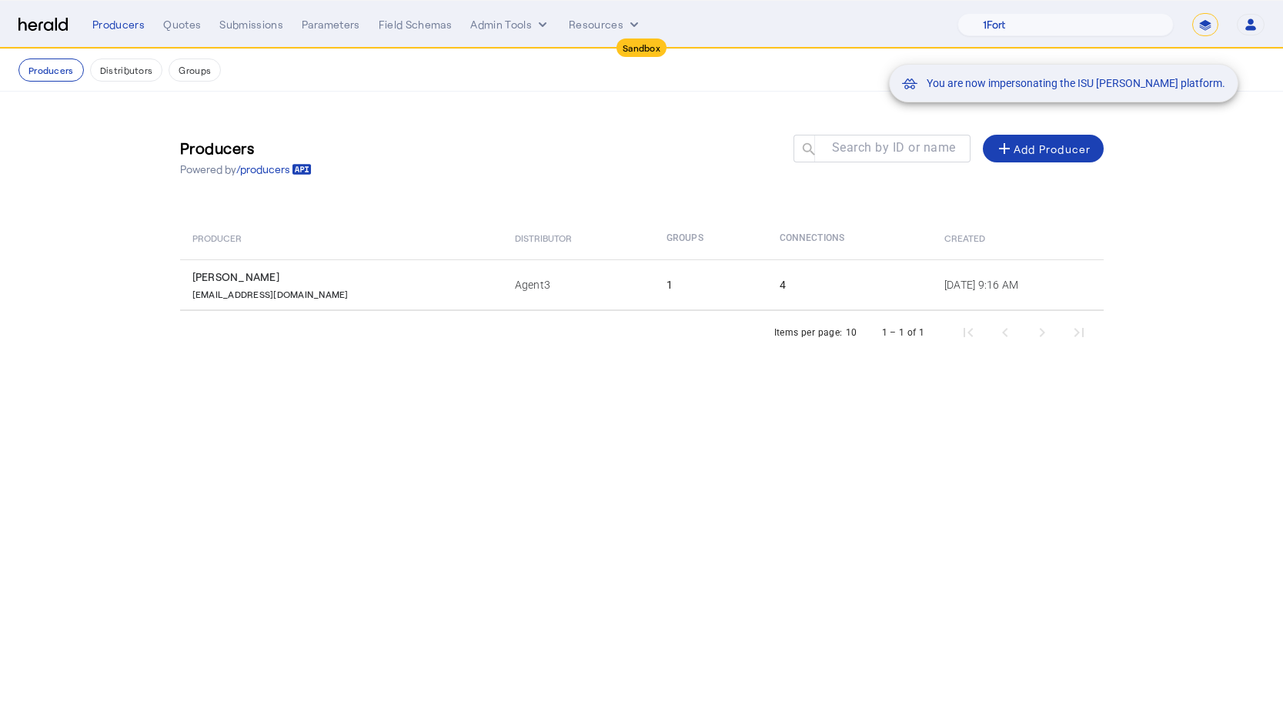
click at [186, 27] on div "You are now impersonating the ISU [PERSON_NAME] platform." at bounding box center [641, 361] width 1283 height 722
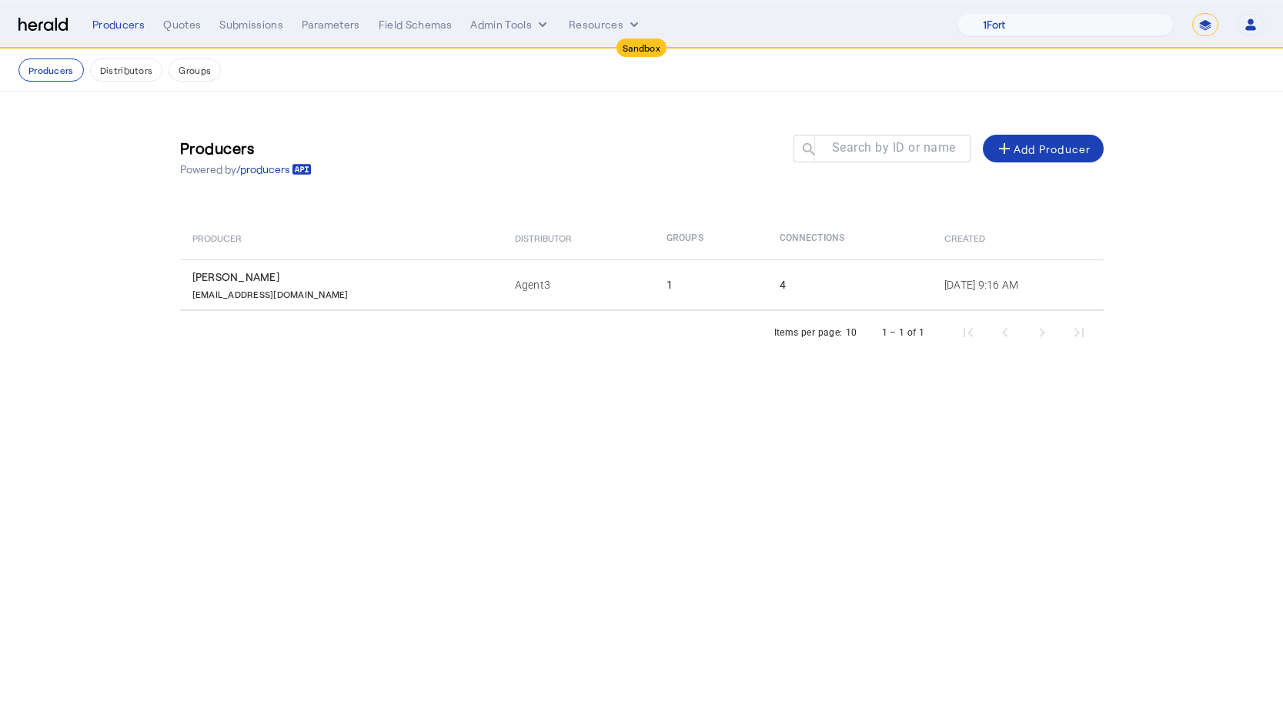
click at [212, 28] on div "Producers Quotes Submissions Parameters Field Schemas Admin Tools Resources" at bounding box center [524, 24] width 865 height 15
click at [191, 26] on div "Quotes" at bounding box center [182, 24] width 38 height 15
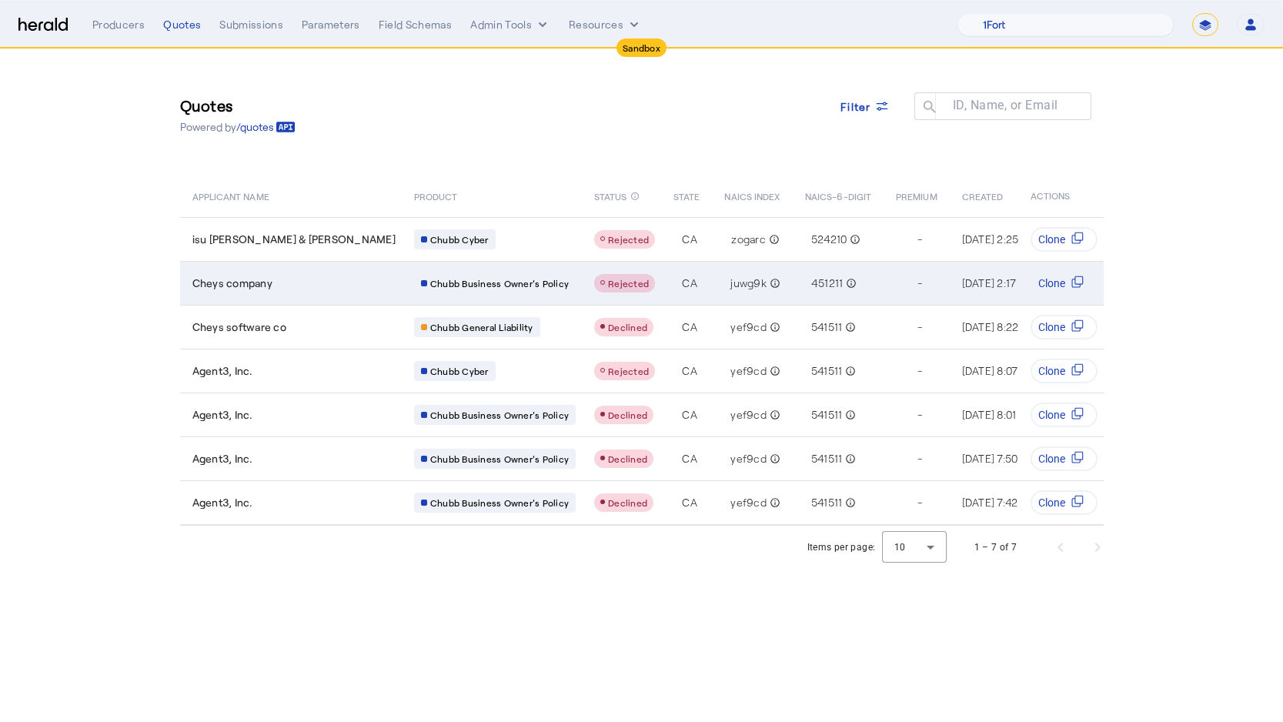
click at [441, 268] on td "Chubb Business Owner's Policy" at bounding box center [492, 283] width 180 height 44
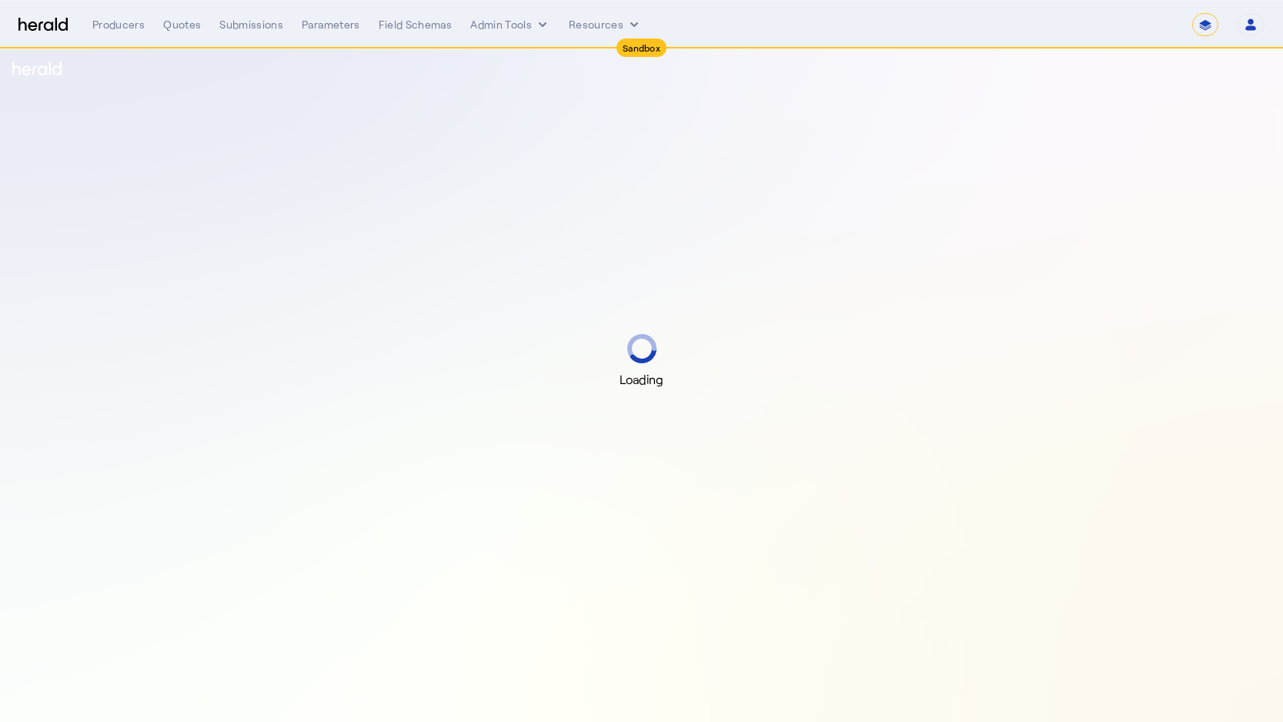
select select "*******"
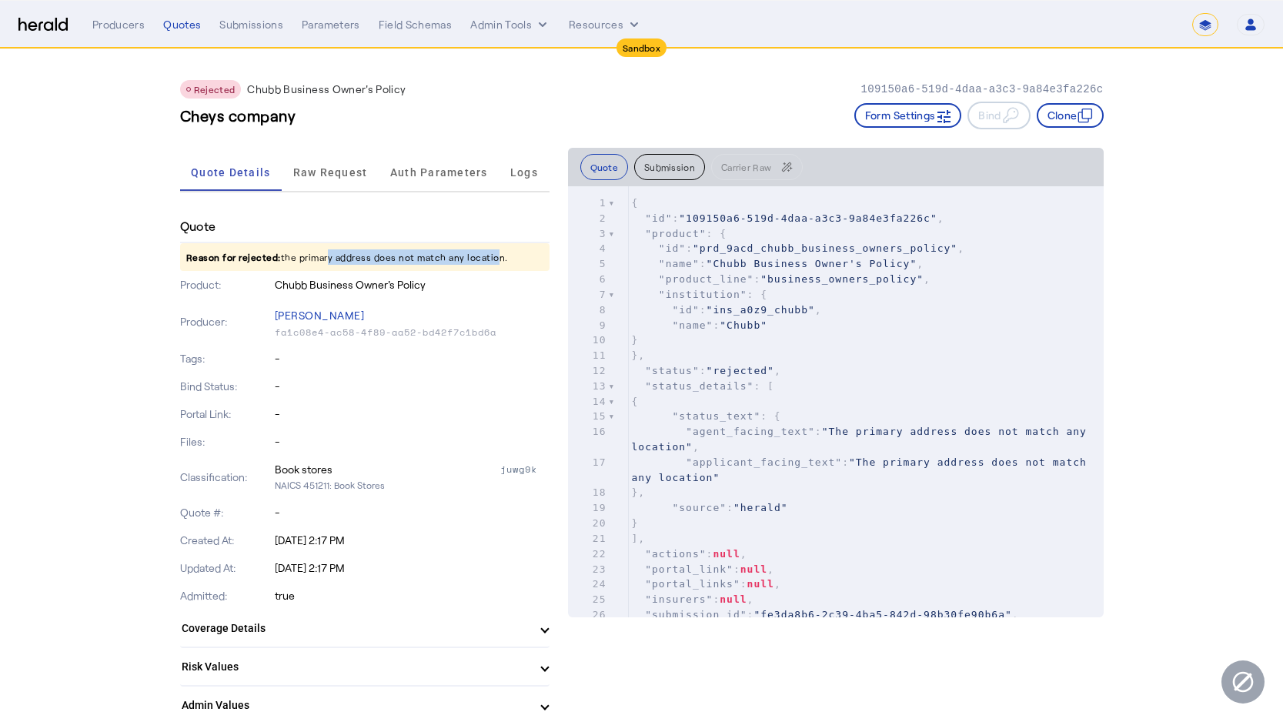
drag, startPoint x: 325, startPoint y: 258, endPoint x: 491, endPoint y: 257, distance: 166.3
click at [491, 257] on p "Reason for rejected: the primary address does not match any location." at bounding box center [365, 257] width 370 height 28
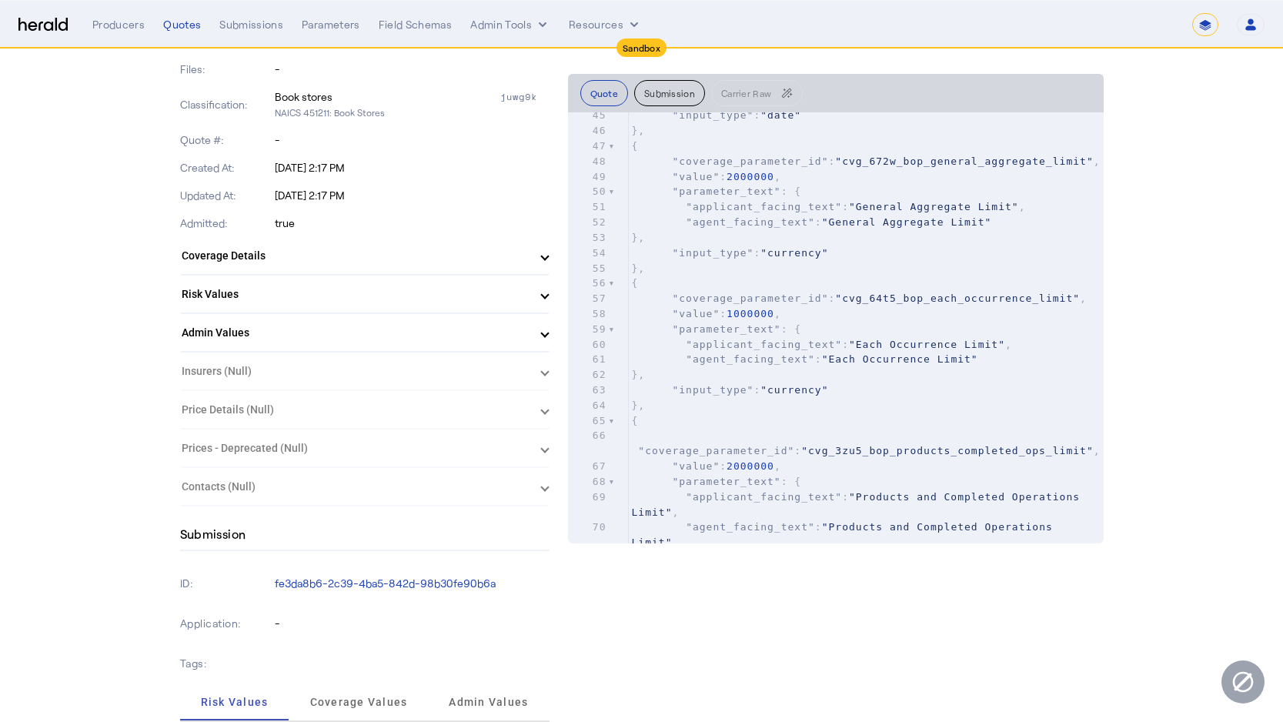
scroll to position [390, 0]
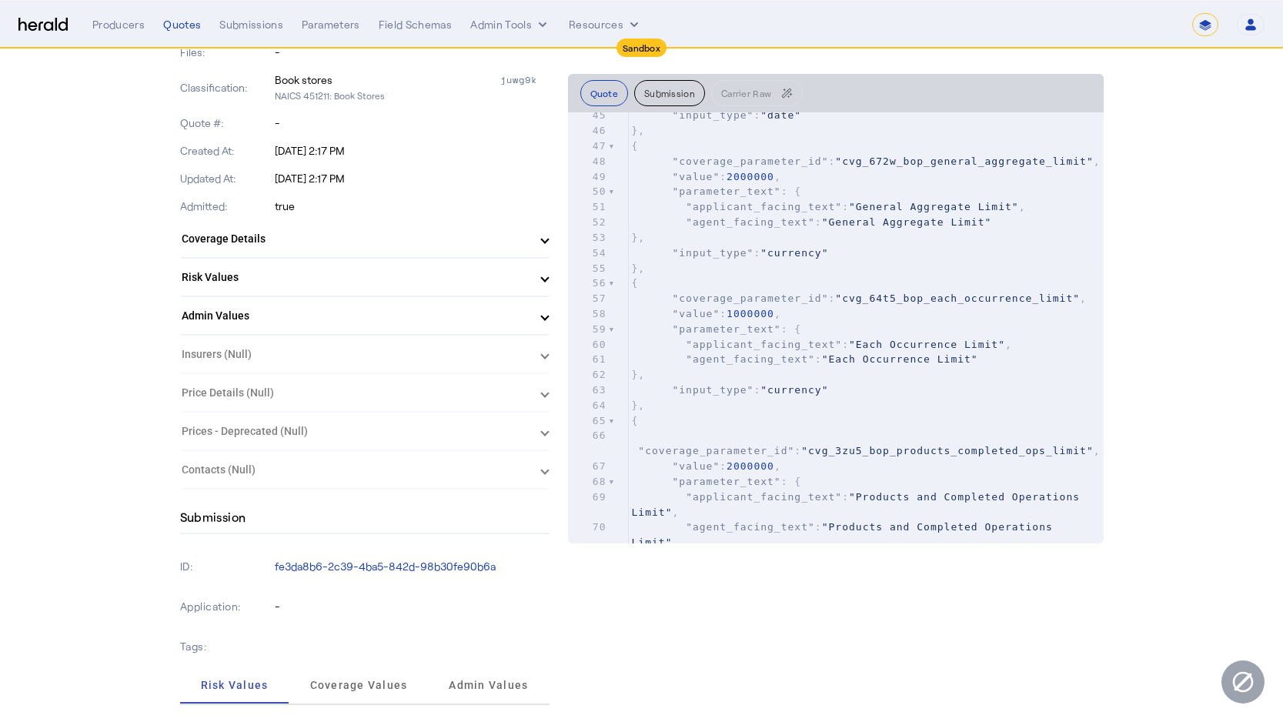
click at [286, 289] on mat-expansion-panel-header "Risk Values" at bounding box center [365, 277] width 370 height 37
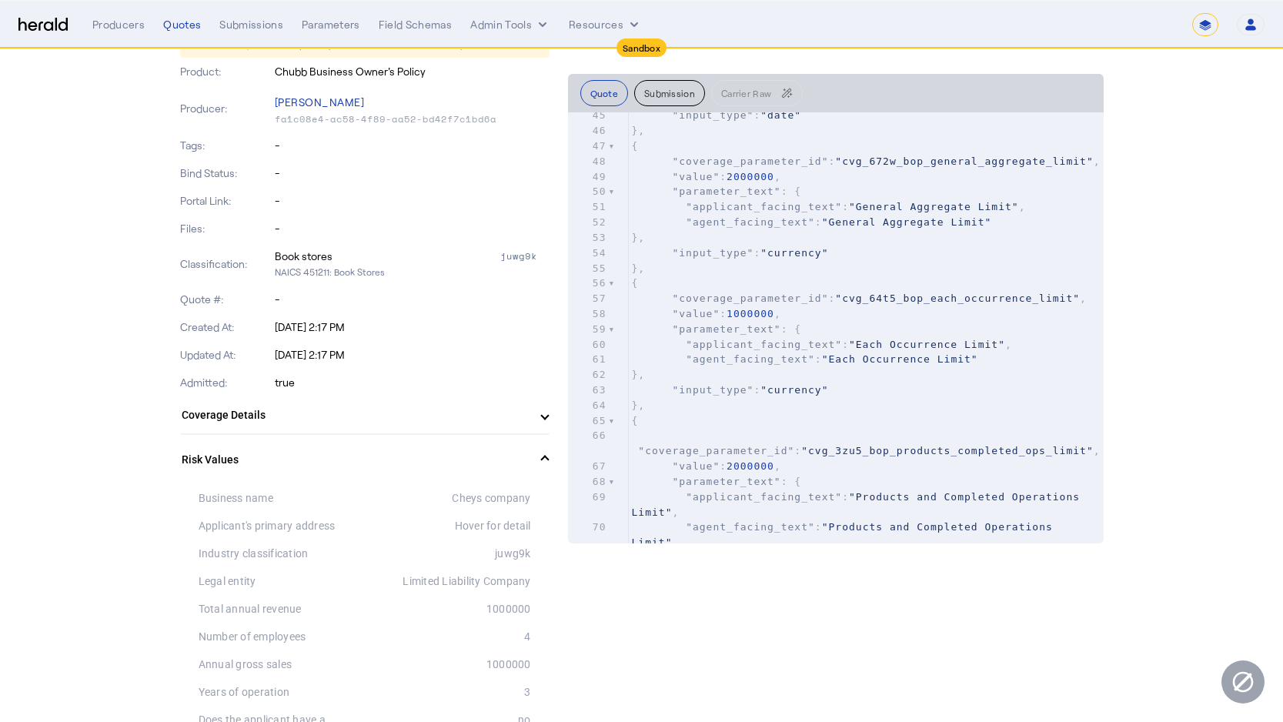
scroll to position [162, 0]
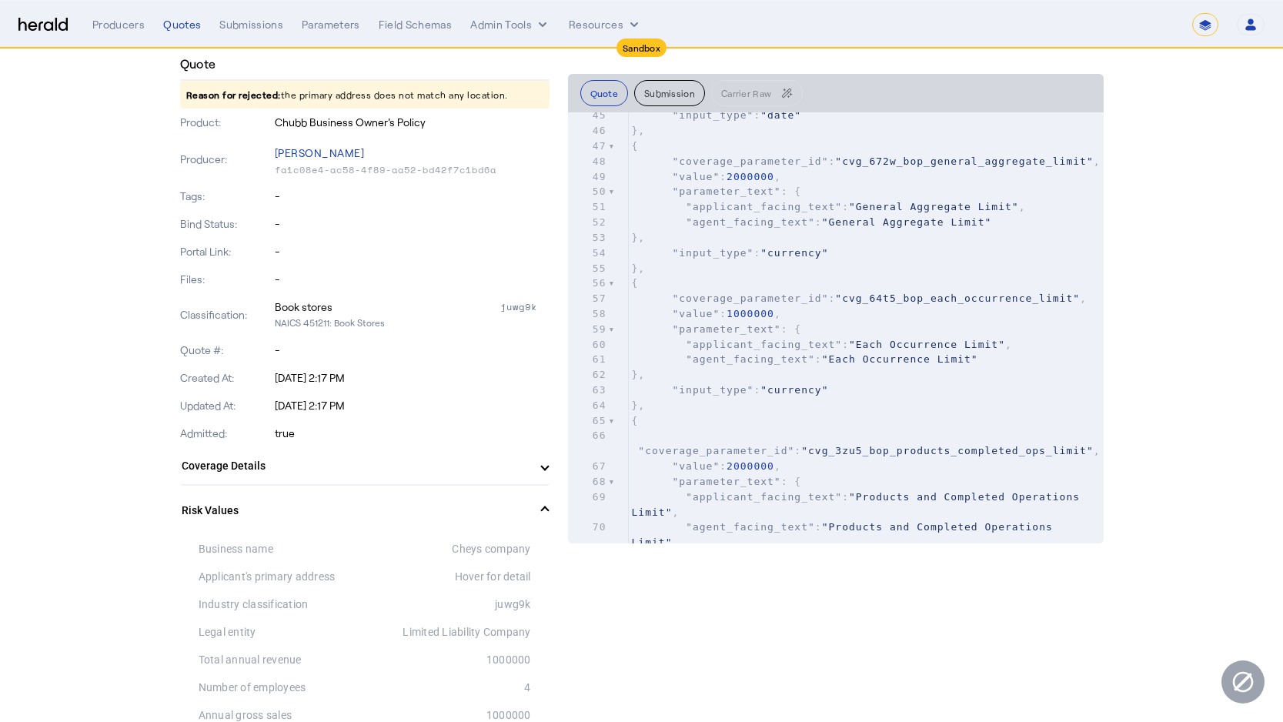
click at [285, 477] on mat-expansion-panel-header "Coverage Details" at bounding box center [365, 465] width 370 height 37
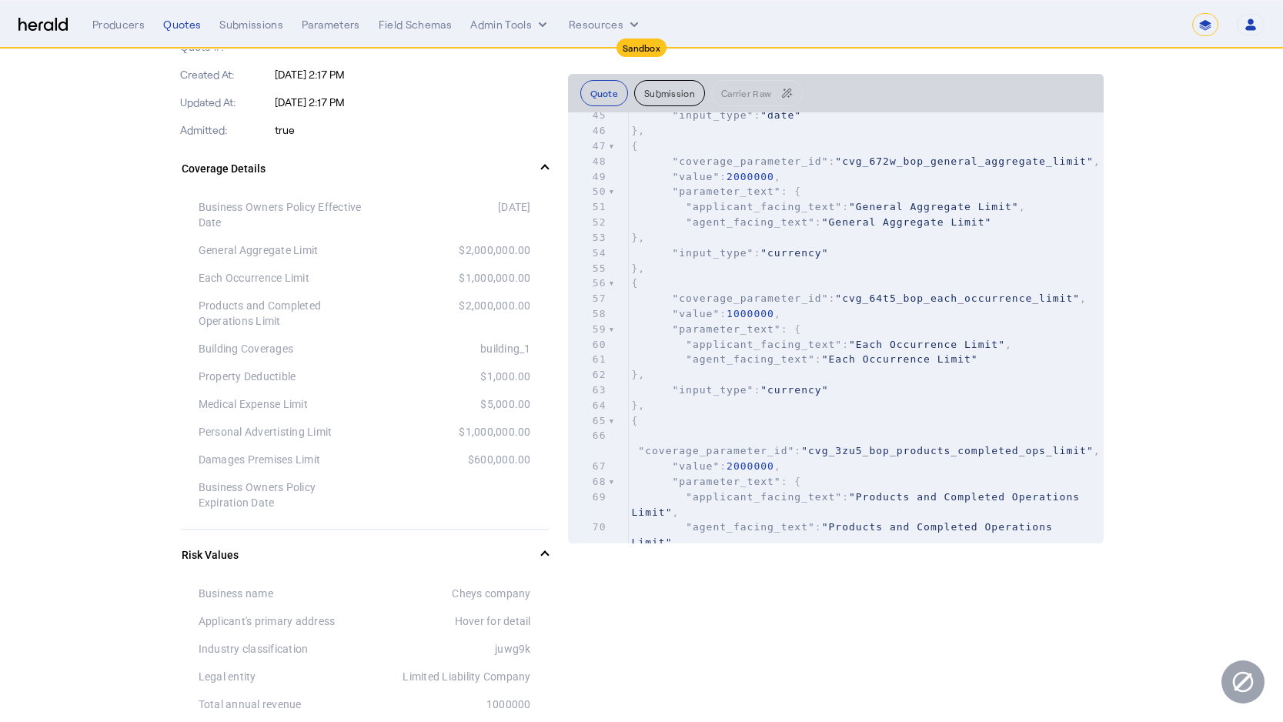
scroll to position [467, 0]
click at [253, 176] on mat-expansion-panel-header "Coverage Details" at bounding box center [365, 167] width 370 height 49
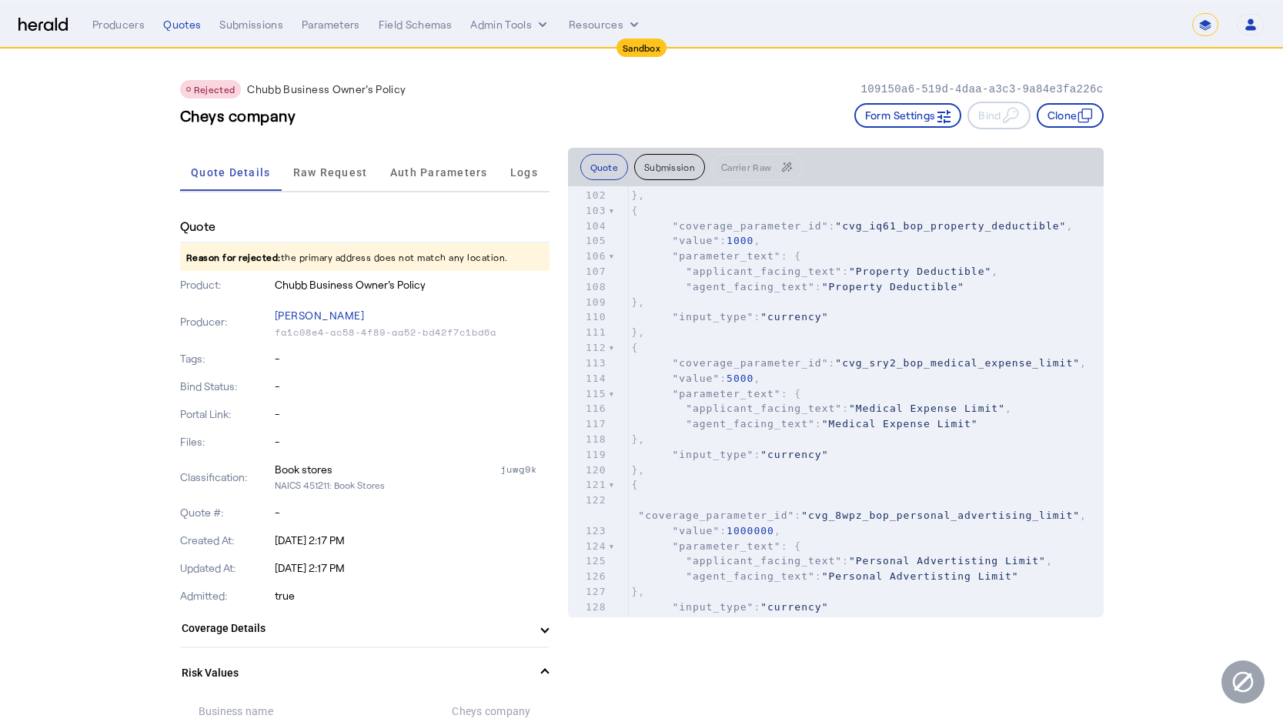
scroll to position [0, 0]
